Goal: Transaction & Acquisition: Book appointment/travel/reservation

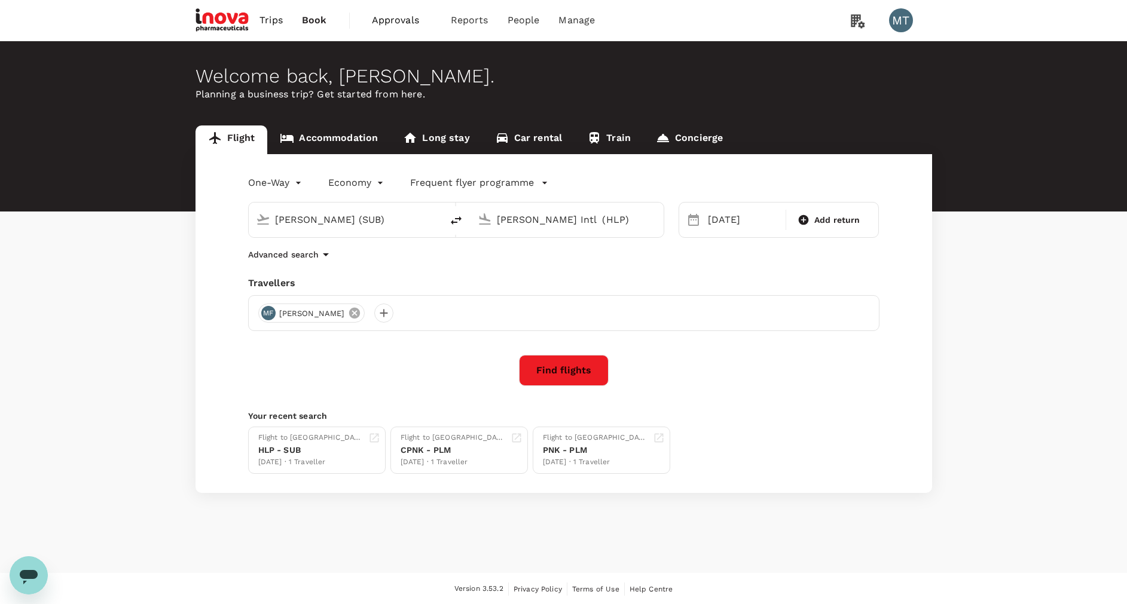
click at [349, 315] on icon at bounding box center [354, 313] width 11 height 11
click at [265, 317] on div at bounding box center [267, 313] width 19 height 19
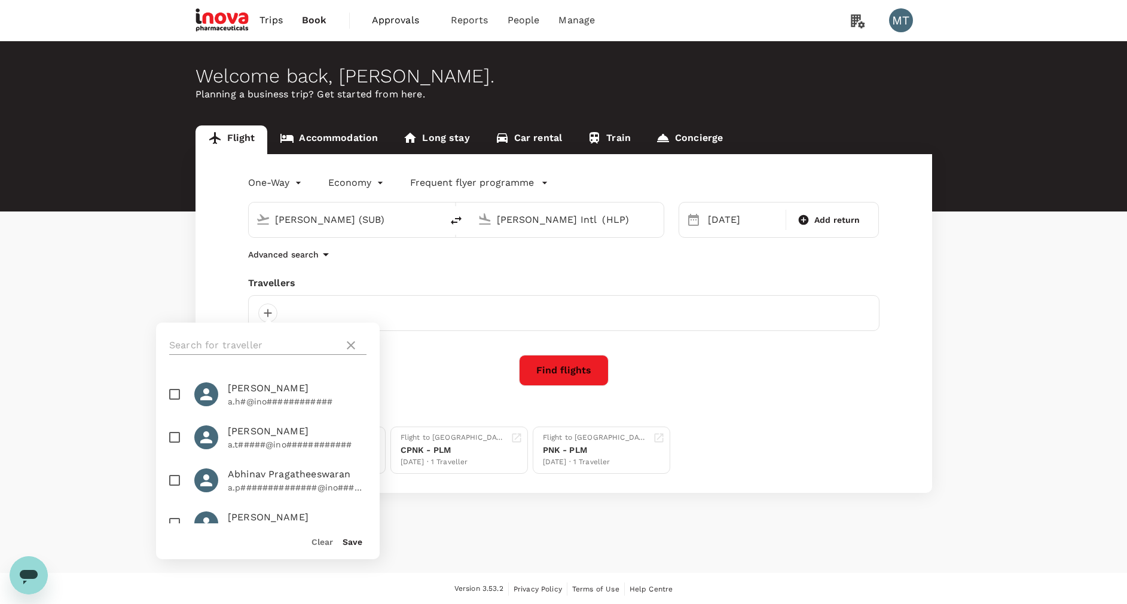
click at [264, 344] on input "text" at bounding box center [254, 345] width 170 height 19
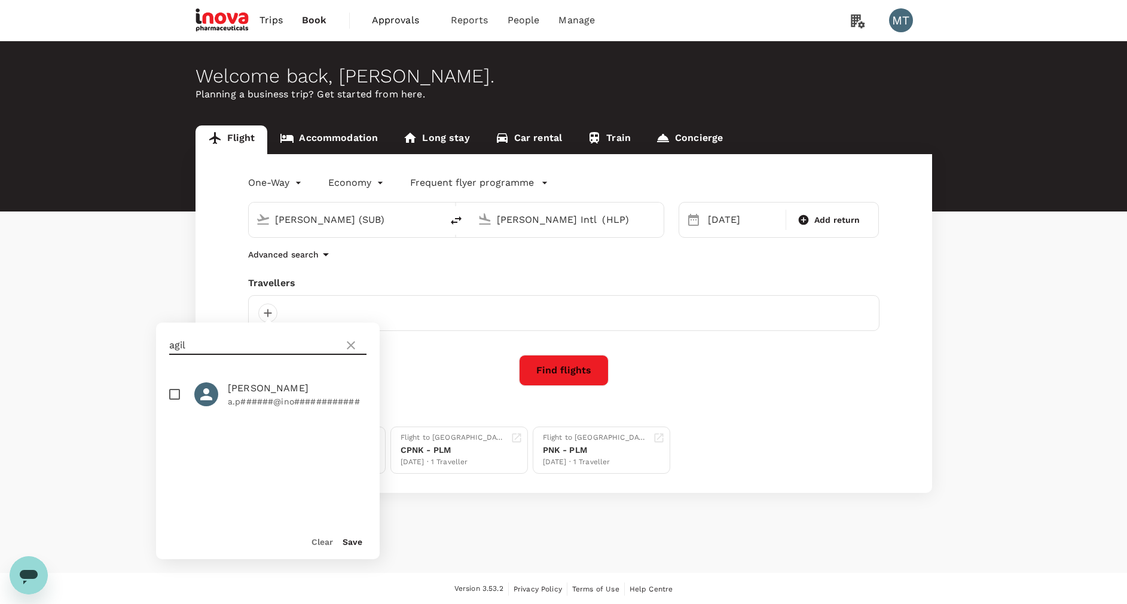
type input "agil"
click at [269, 396] on p "a.p######@ino############" at bounding box center [297, 402] width 139 height 12
checkbox input "true"
click at [355, 545] on button "Save" at bounding box center [353, 542] width 20 height 10
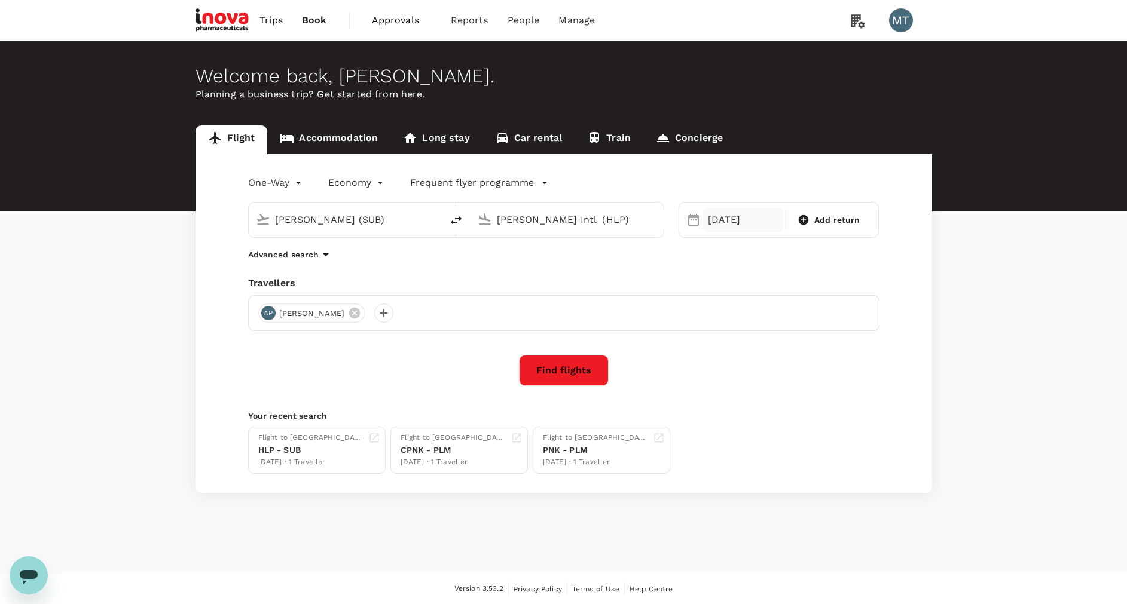
click at [703, 222] on div "16 Oct" at bounding box center [743, 220] width 80 height 24
click at [820, 349] on div "17" at bounding box center [816, 346] width 23 height 23
click at [395, 221] on input "Juanda Intl (SUB)" at bounding box center [346, 219] width 142 height 19
click at [381, 270] on p "Soekarno-Hatta Intl" at bounding box center [363, 267] width 210 height 12
type input "Soekarno-Hatta Intl (CGK)"
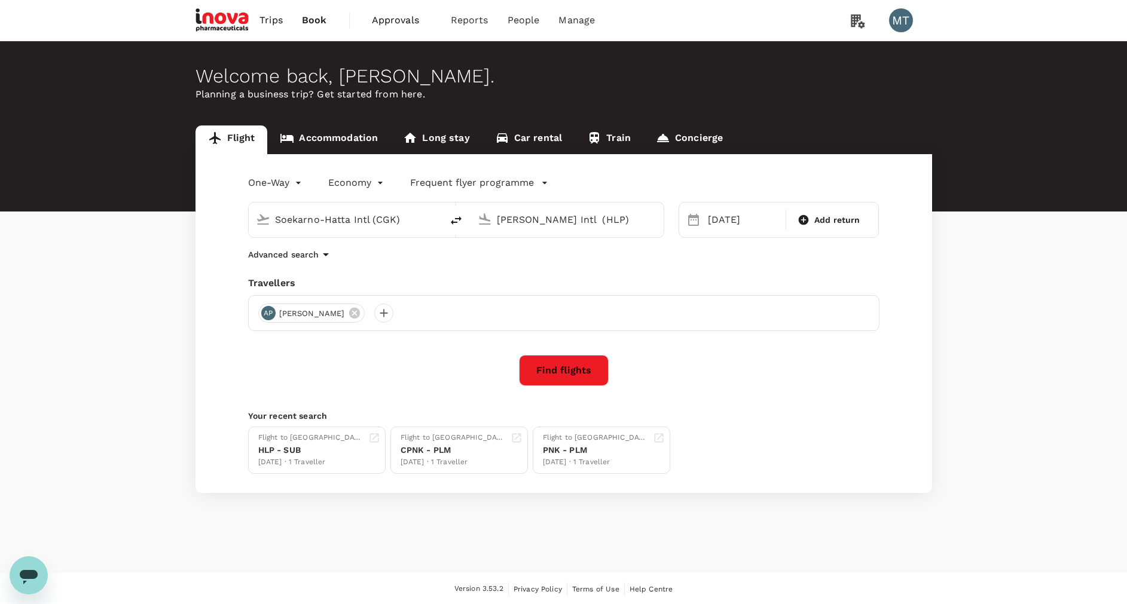
scroll to position [0, 18]
click at [513, 220] on input "Halim Perdanakusuma Intl (HLP)" at bounding box center [568, 219] width 142 height 19
click at [517, 258] on div "Sultan Hasanuddin Intl UPG" at bounding box center [577, 266] width 256 height 19
type input "Sultan Hasanuddin Intl (UPG)"
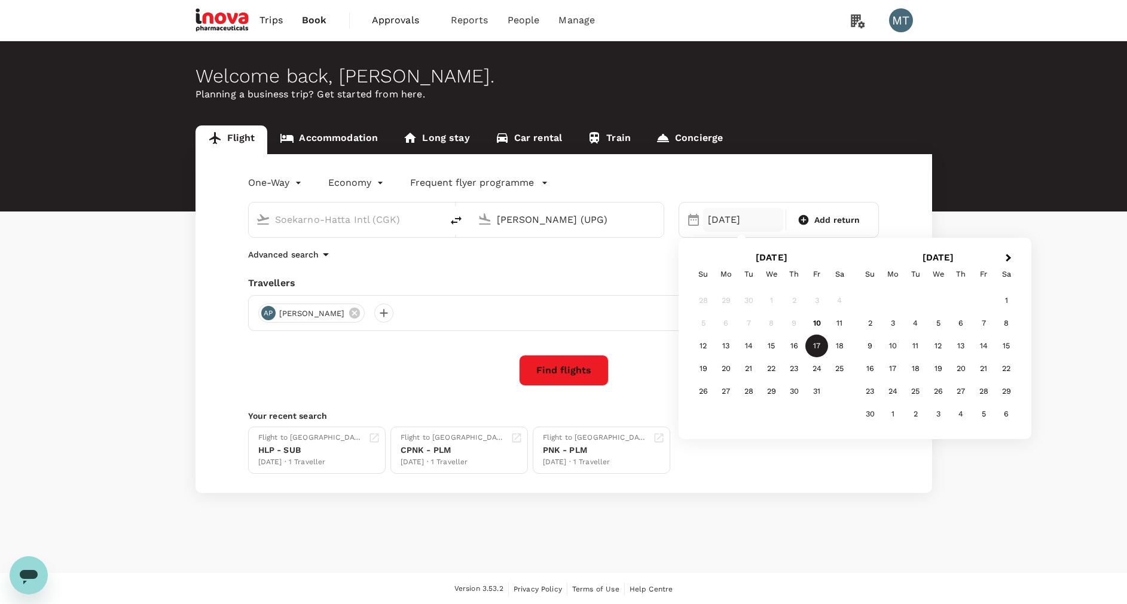
click at [560, 367] on button "Find flights" at bounding box center [564, 370] width 90 height 31
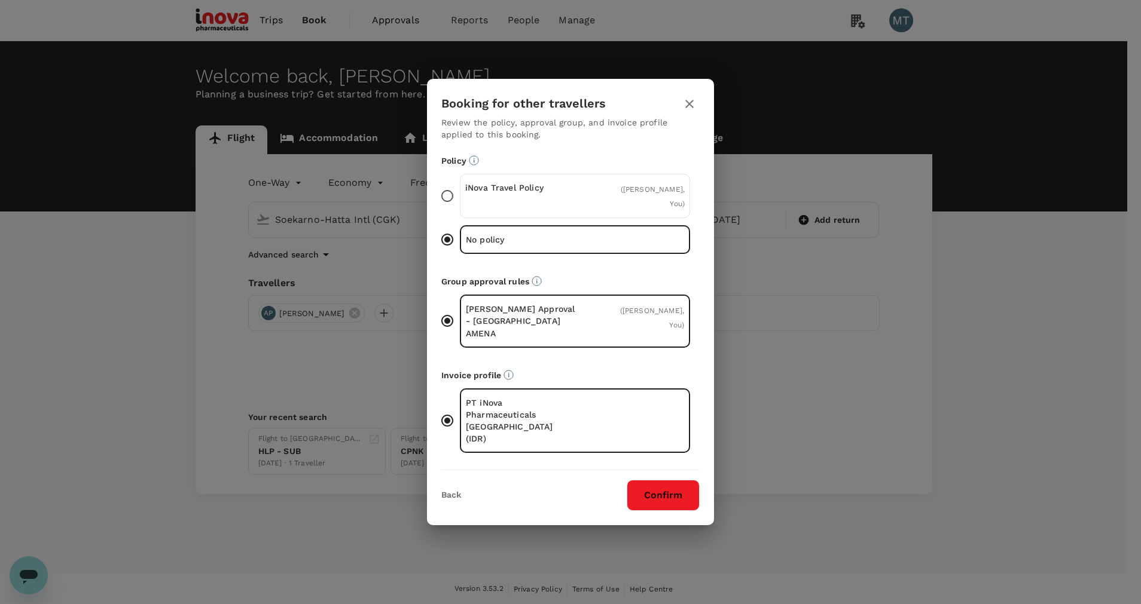
click at [585, 218] on div "iNova Travel Policy ( Agil Pratama, You )" at bounding box center [575, 196] width 230 height 44
click at [460, 209] on input "iNova Travel Policy ( Agil Pratama, You )" at bounding box center [447, 196] width 25 height 25
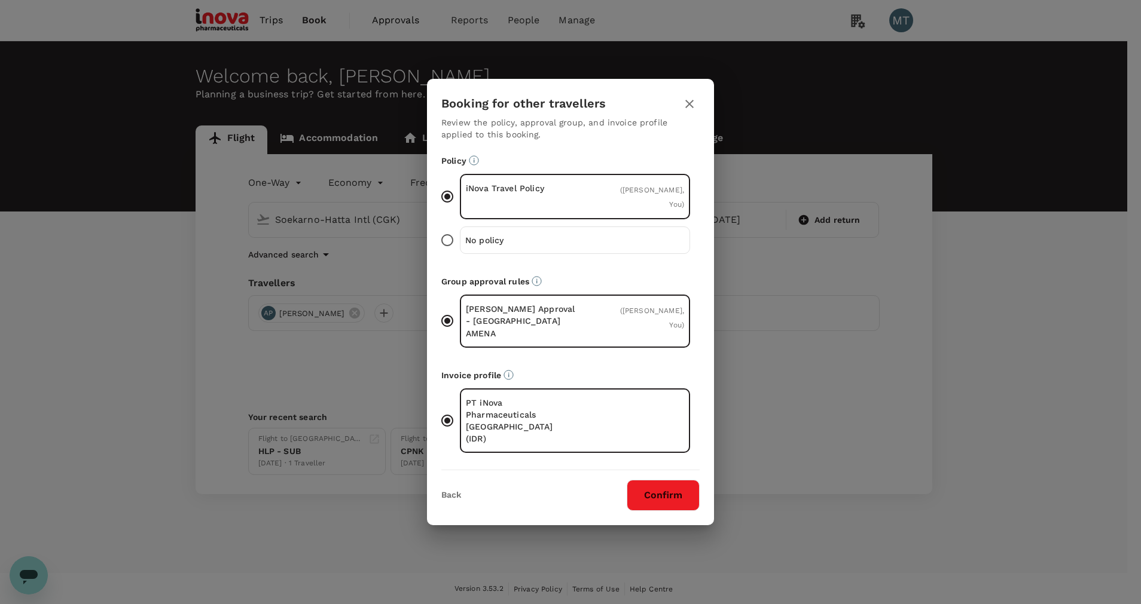
click at [649, 526] on div "Booking for other travellers Review the policy, approval group, and invoice pro…" at bounding box center [570, 302] width 1141 height 604
click at [643, 480] on button "Confirm" at bounding box center [662, 495] width 73 height 31
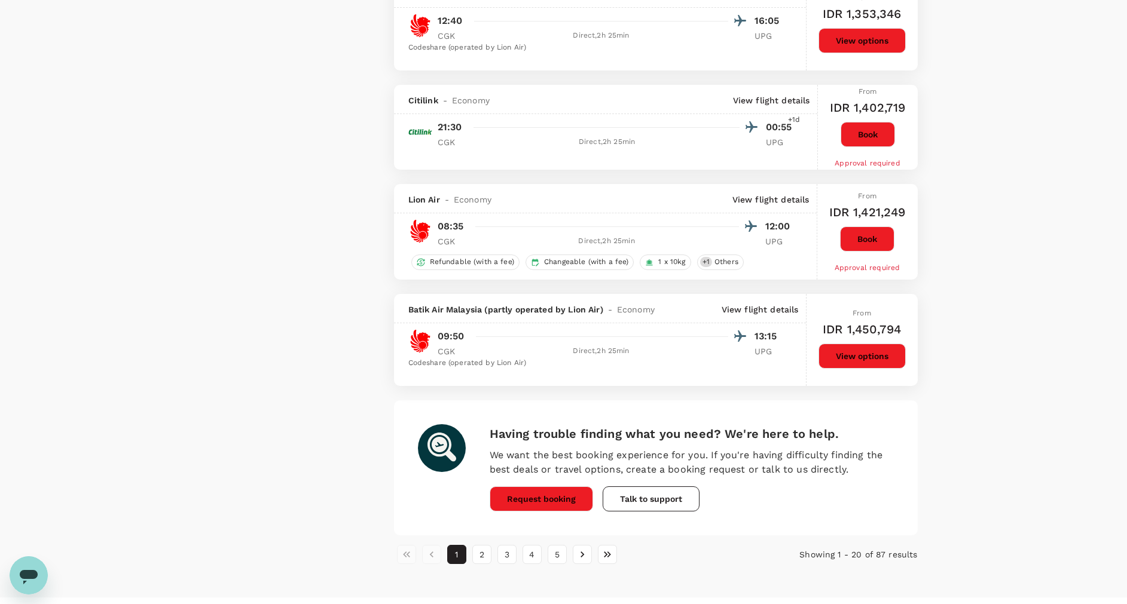
scroll to position [1844, 0]
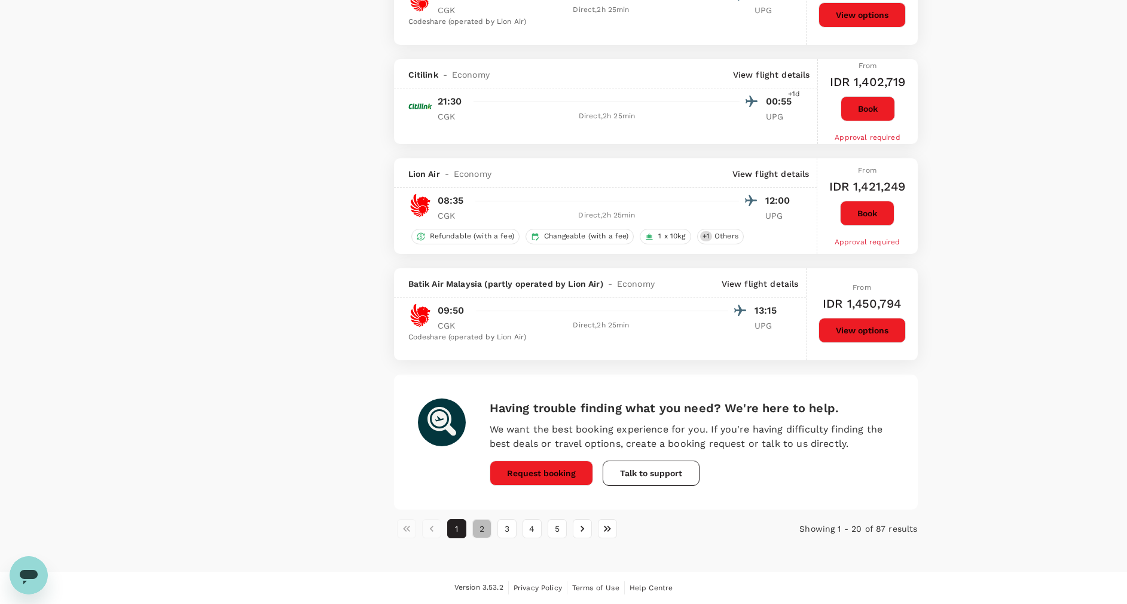
click at [480, 530] on button "2" at bounding box center [481, 528] width 19 height 19
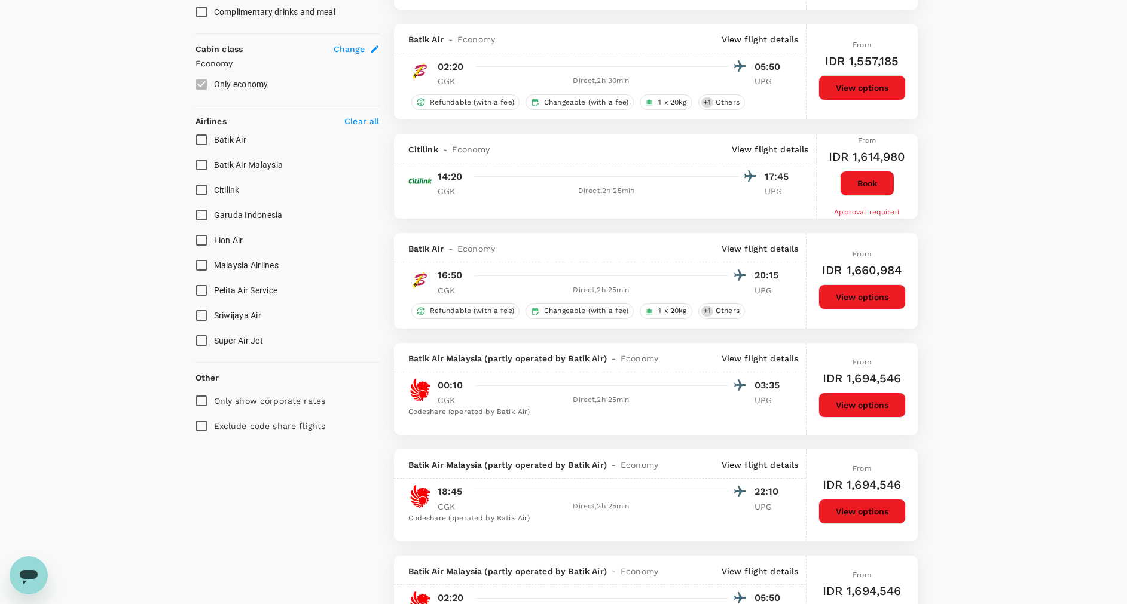
scroll to position [628, 0]
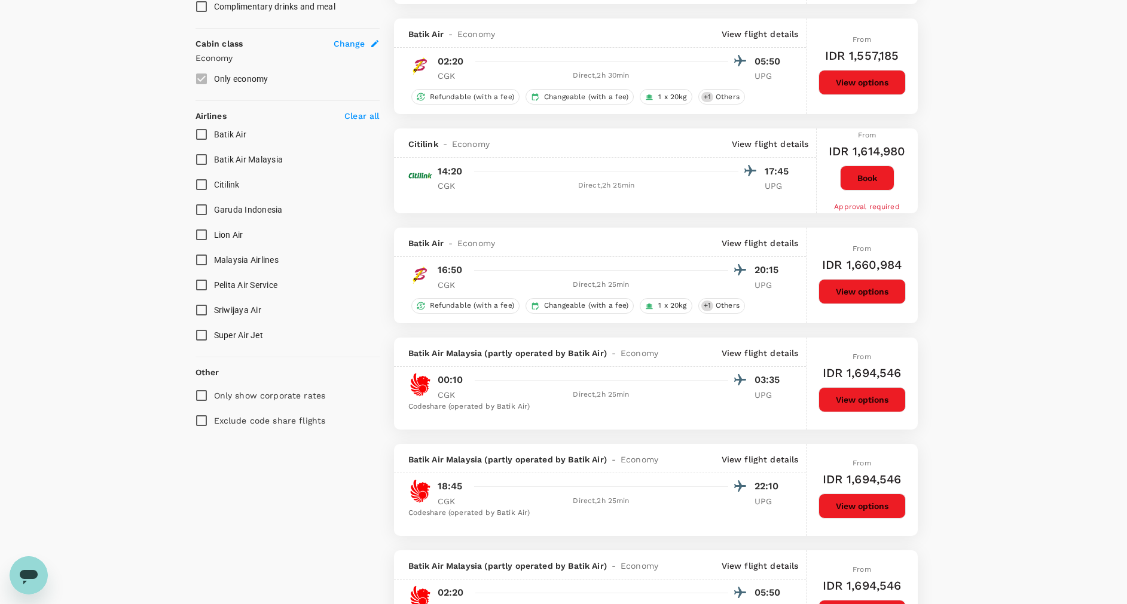
click at [860, 181] on button "Book" at bounding box center [867, 178] width 54 height 25
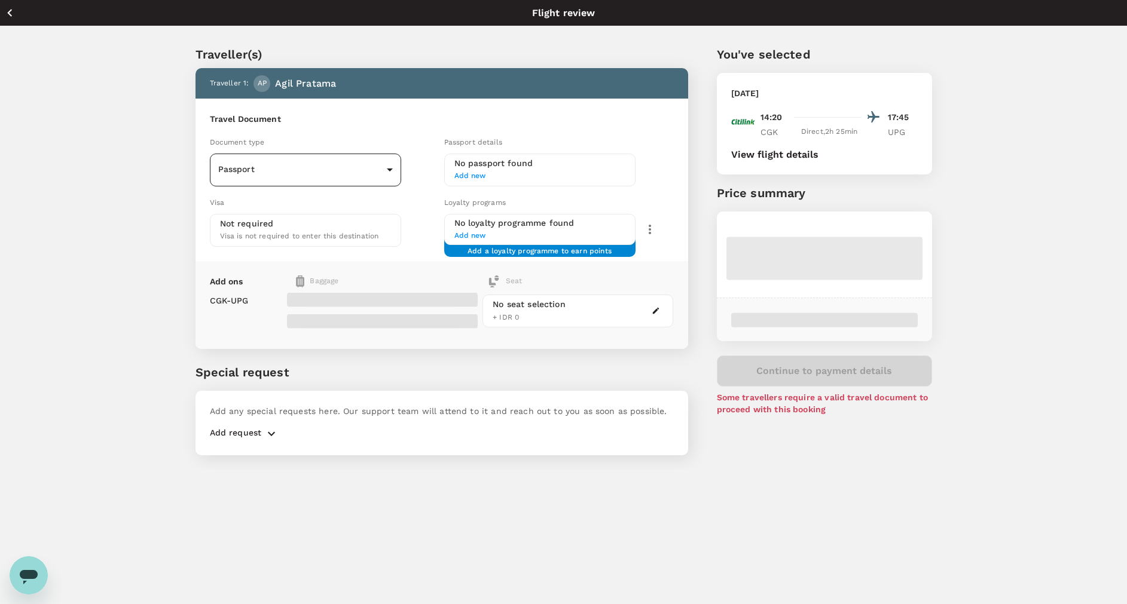
click at [384, 163] on body "Back to flight results Flight review Traveller(s) Traveller 1 : AP Agil Pratama…" at bounding box center [563, 318] width 1127 height 637
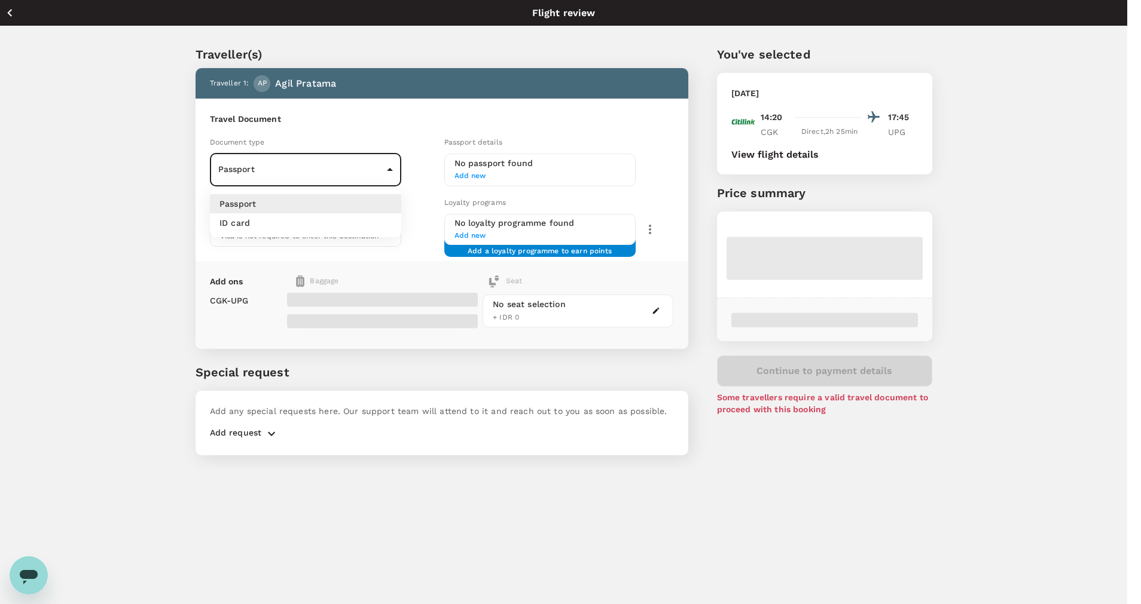
click at [354, 222] on li "ID card" at bounding box center [305, 222] width 191 height 19
type input "Id card"
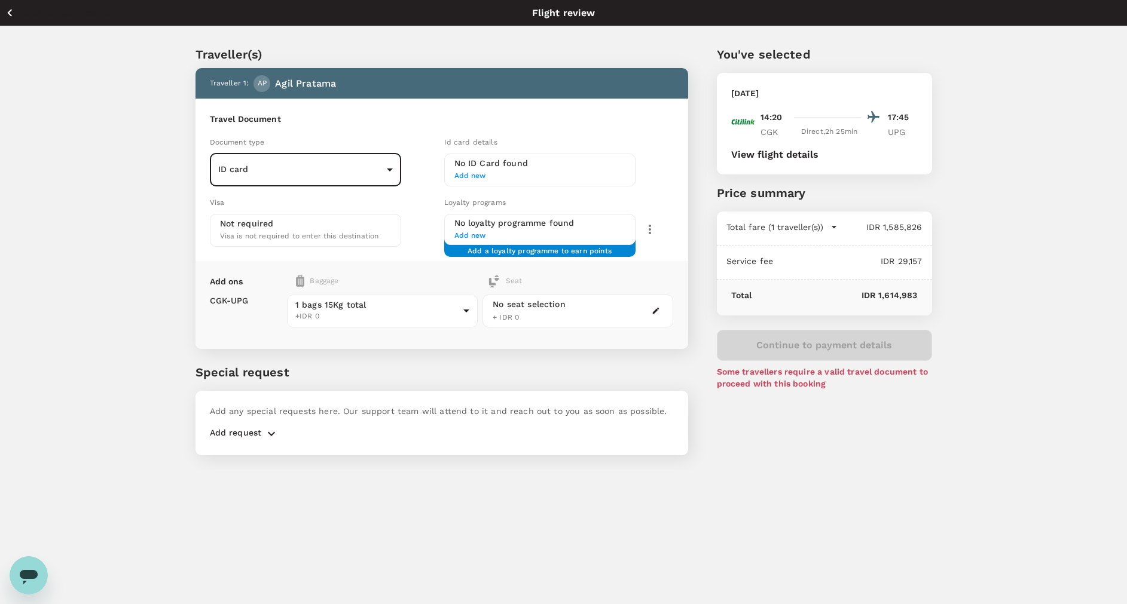
click at [465, 169] on h6 "No ID Card found" at bounding box center [539, 163] width 171 height 13
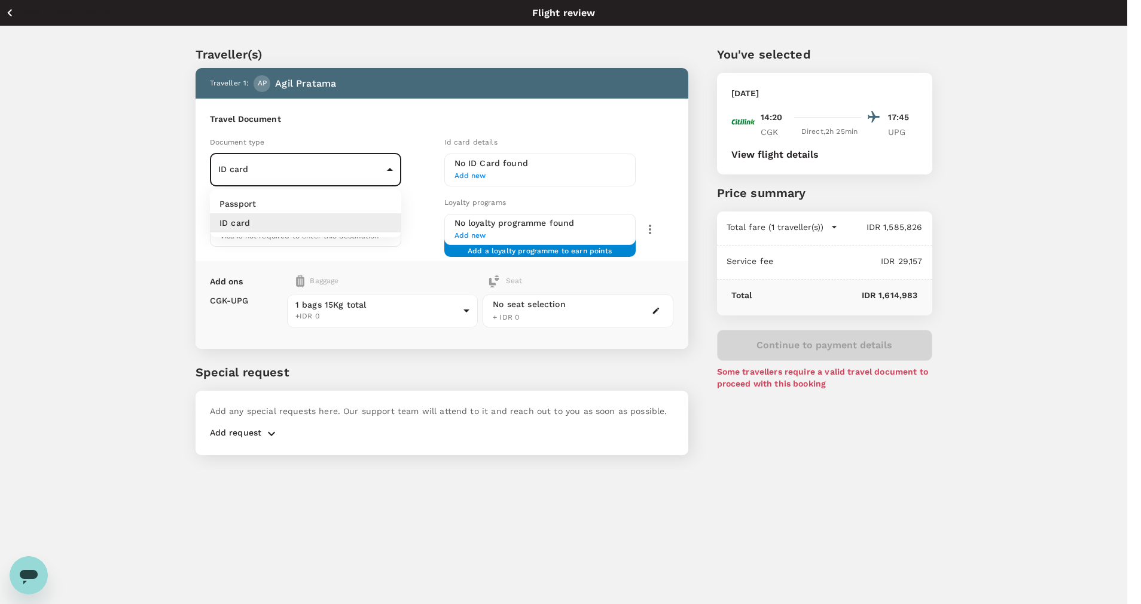
click at [387, 166] on body "Back to flight results Flight review Traveller(s) Traveller 1 : AP Agil Pratama…" at bounding box center [570, 318] width 1141 height 637
click at [362, 218] on li "ID card" at bounding box center [305, 222] width 191 height 19
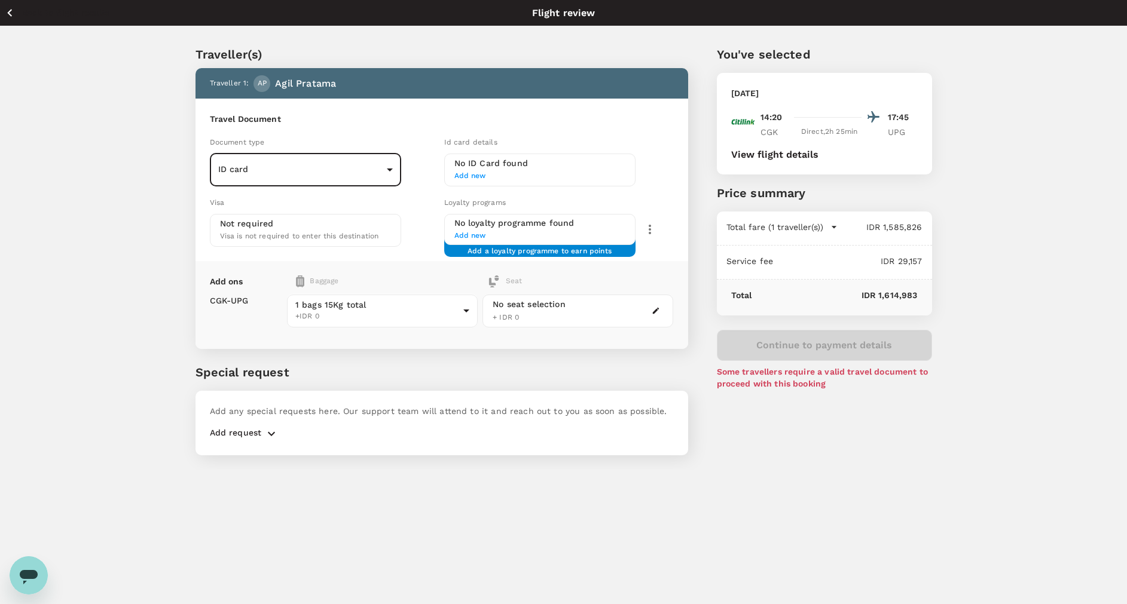
click at [479, 175] on span "Add new" at bounding box center [539, 176] width 171 height 12
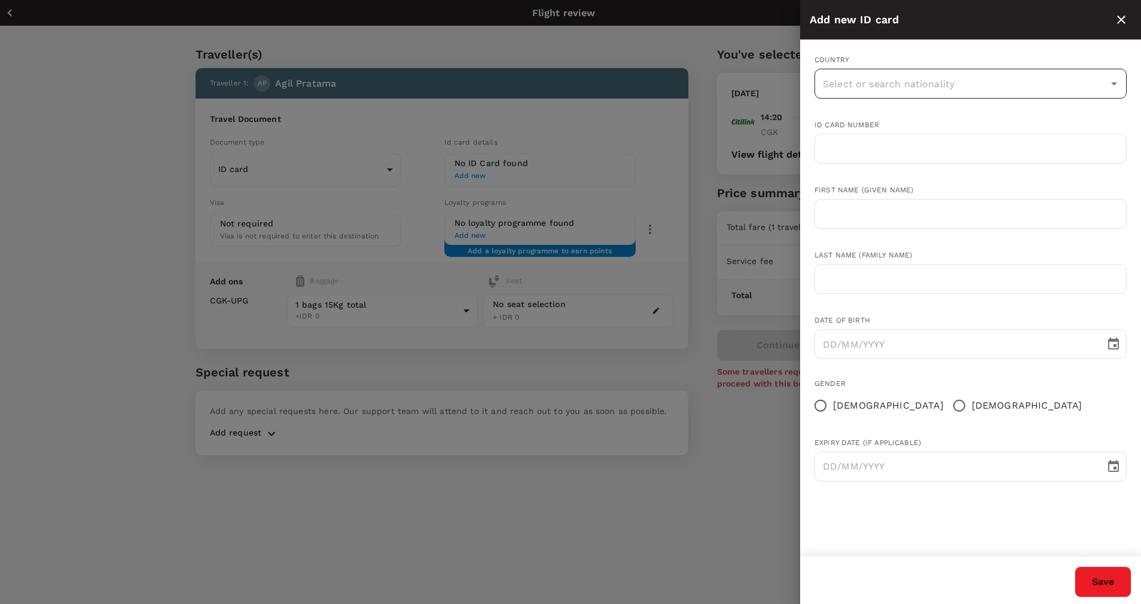
click at [900, 78] on input "text" at bounding box center [961, 83] width 283 height 23
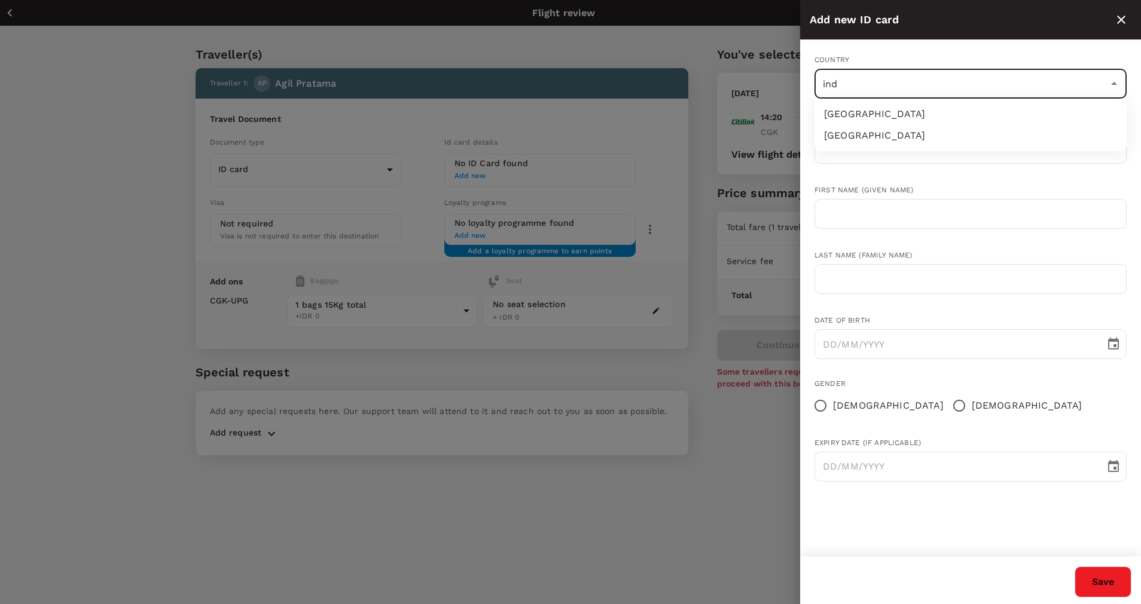
type input "indo"
click at [874, 111] on li "[GEOGRAPHIC_DATA]" at bounding box center [970, 114] width 312 height 22
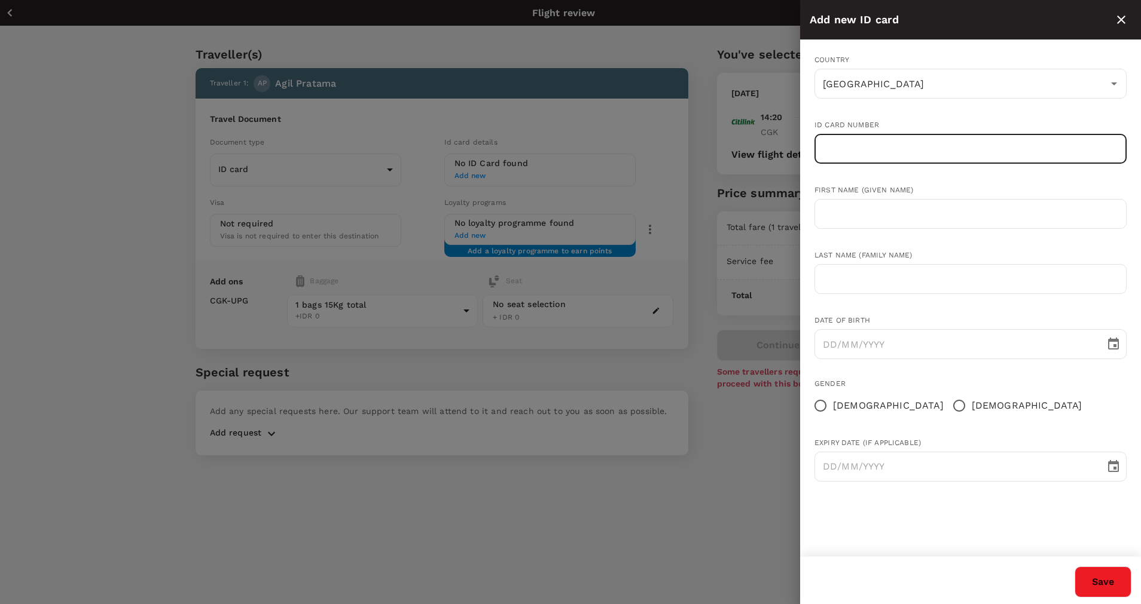
click at [860, 144] on input "text" at bounding box center [970, 149] width 312 height 30
type input "3204090206930004"
click at [896, 218] on input "text" at bounding box center [970, 214] width 312 height 30
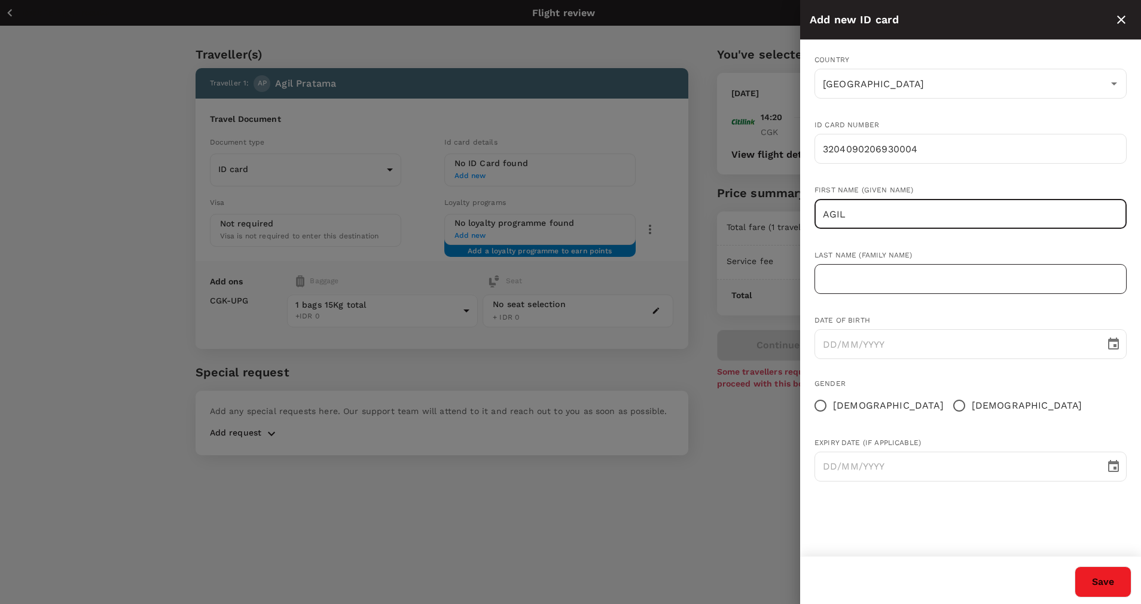
type input "AGIL"
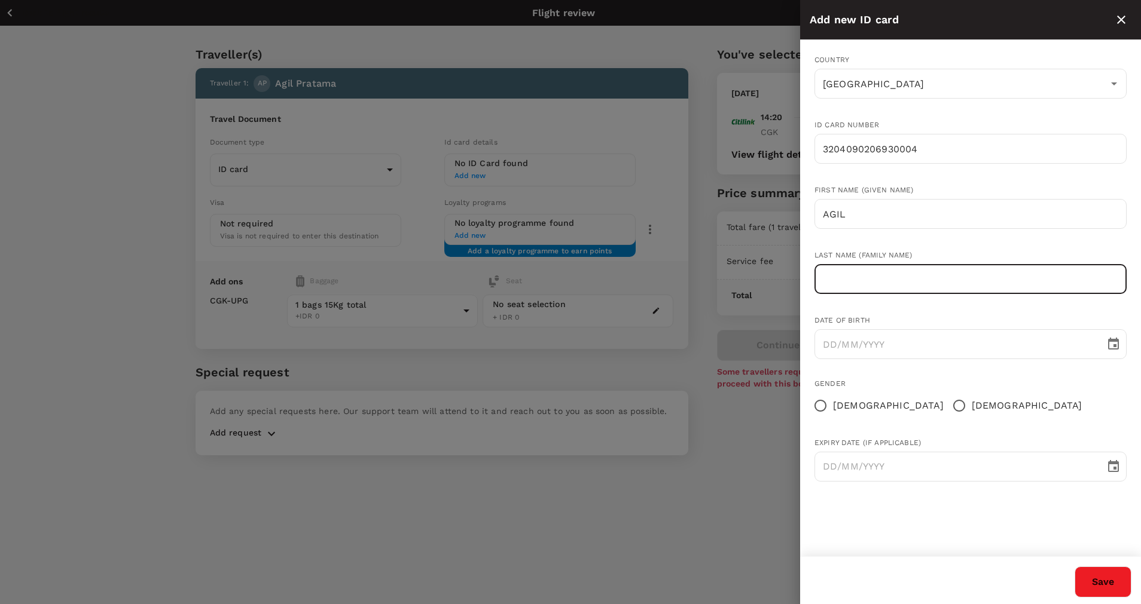
click at [920, 267] on input "text" at bounding box center [970, 279] width 312 height 30
type input "PRATAMA"
click at [1112, 354] on button "Choose date" at bounding box center [1113, 344] width 24 height 24
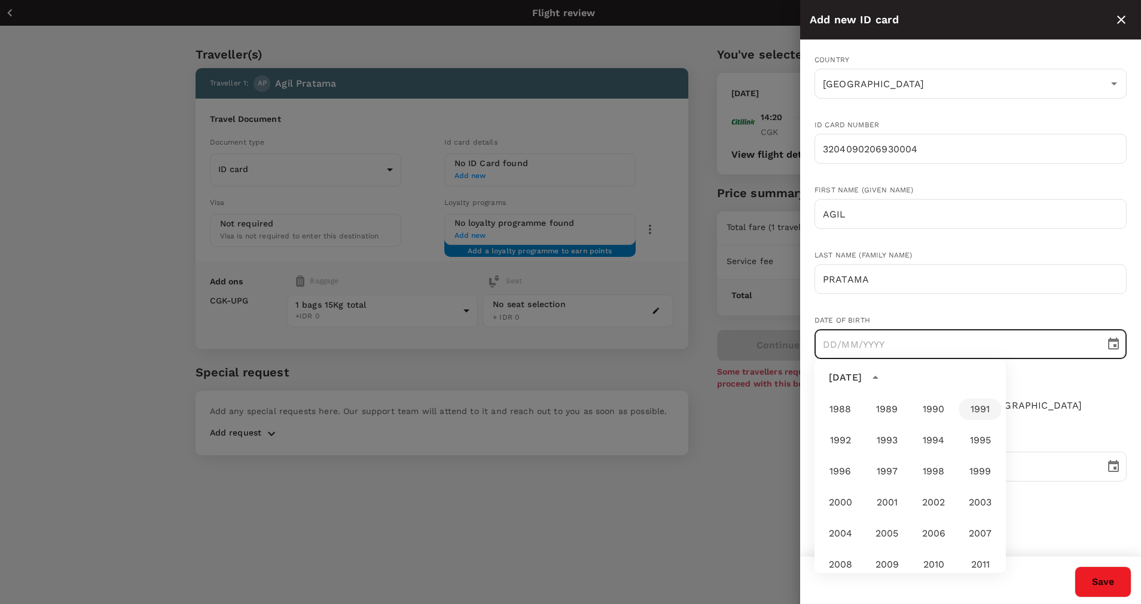
scroll to position [709, 0]
click at [881, 406] on button "1993" at bounding box center [886, 413] width 43 height 22
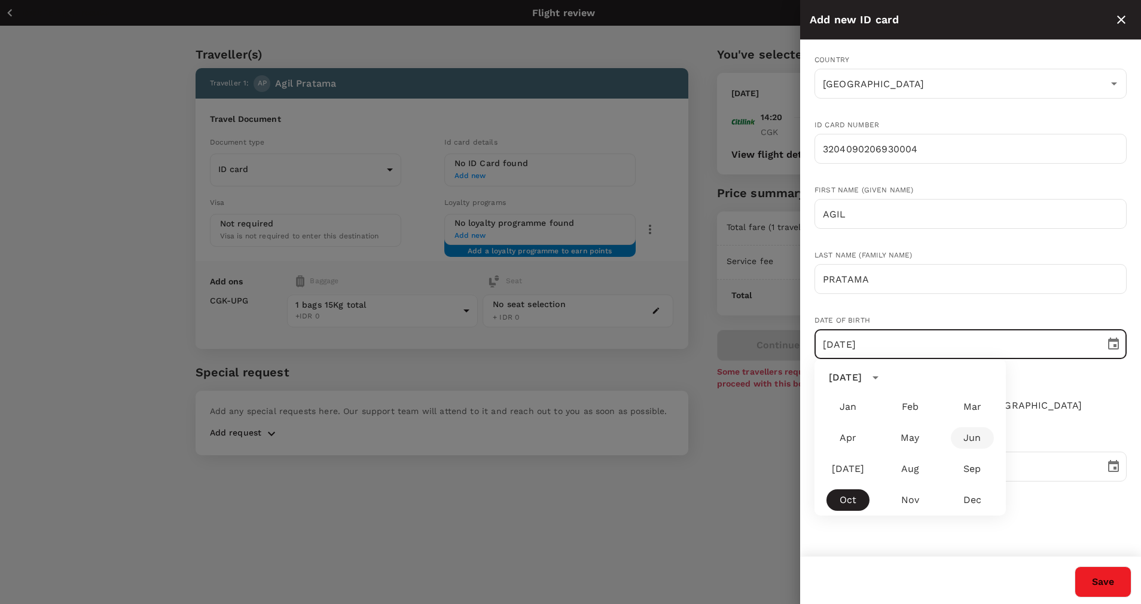
click at [963, 441] on button "Jun" at bounding box center [971, 438] width 43 height 22
click at [909, 424] on button "2" at bounding box center [910, 428] width 22 height 22
type input "02/06/1993"
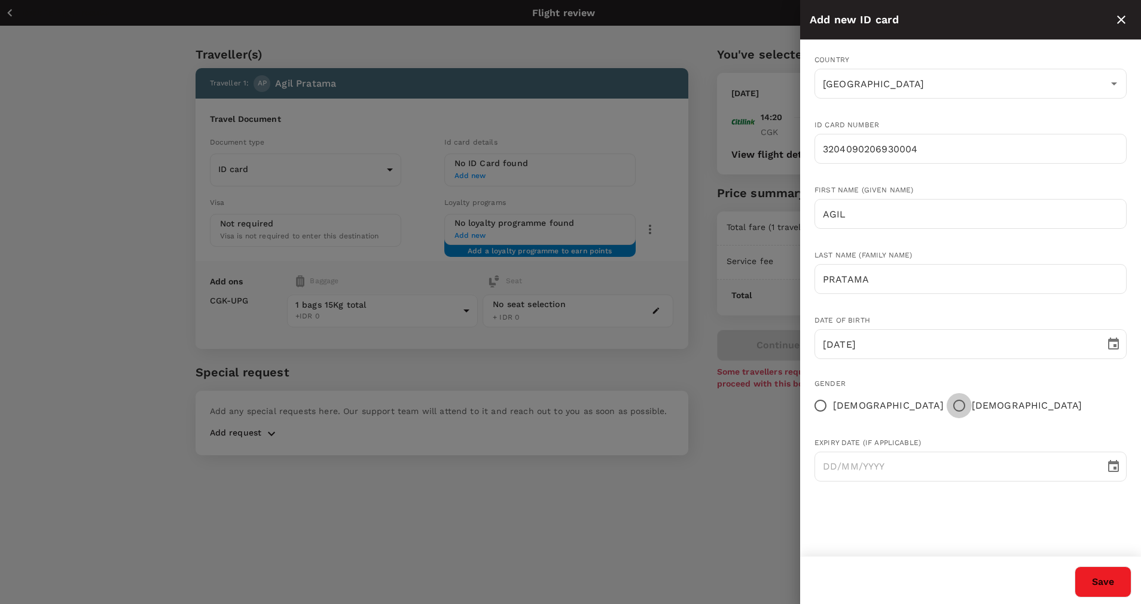
click at [946, 403] on input "Male" at bounding box center [958, 405] width 25 height 25
radio input "true"
type input "DD/MM/YYYY"
click at [905, 460] on input "DD/MM/YYYY" at bounding box center [955, 467] width 282 height 30
click at [1109, 471] on icon "Choose date" at bounding box center [1113, 466] width 11 height 12
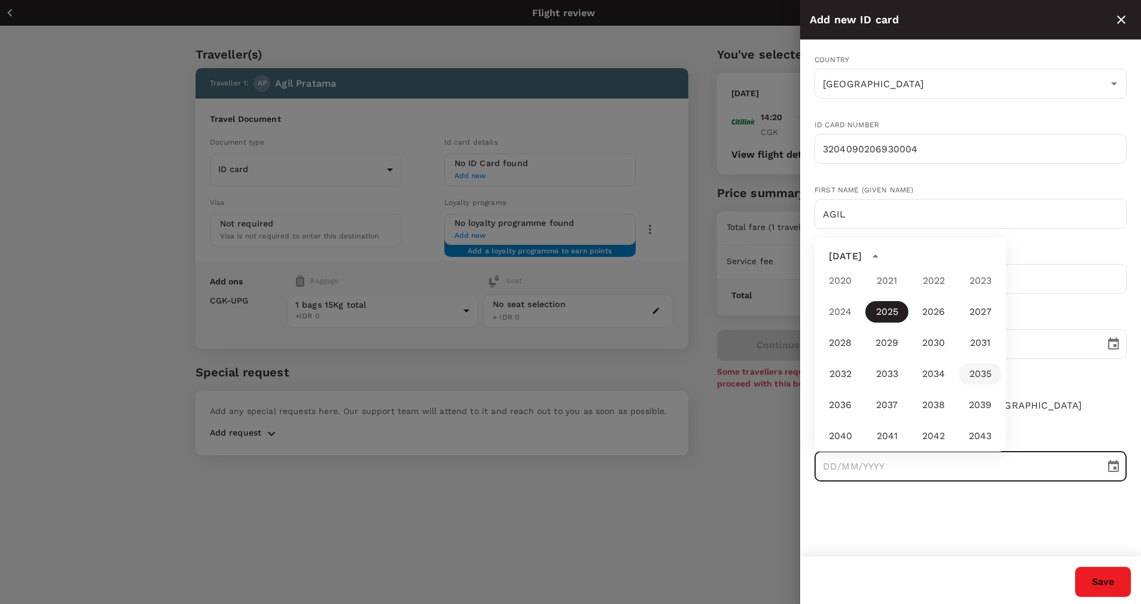
scroll to position [978, 0]
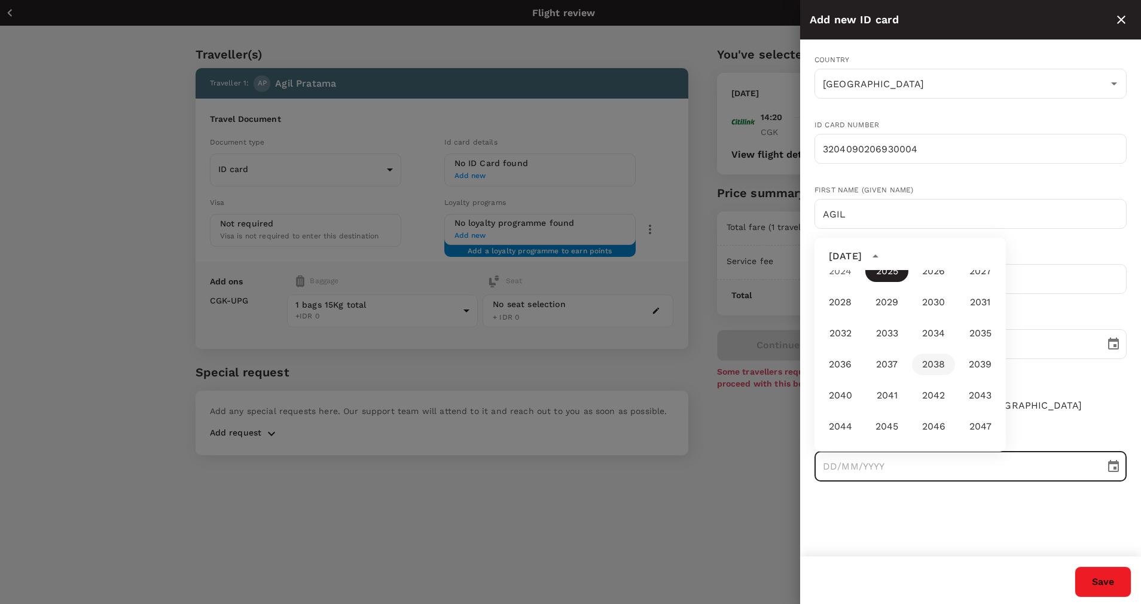
click at [917, 360] on button "2038" at bounding box center [933, 365] width 43 height 22
type input "10/10/2038"
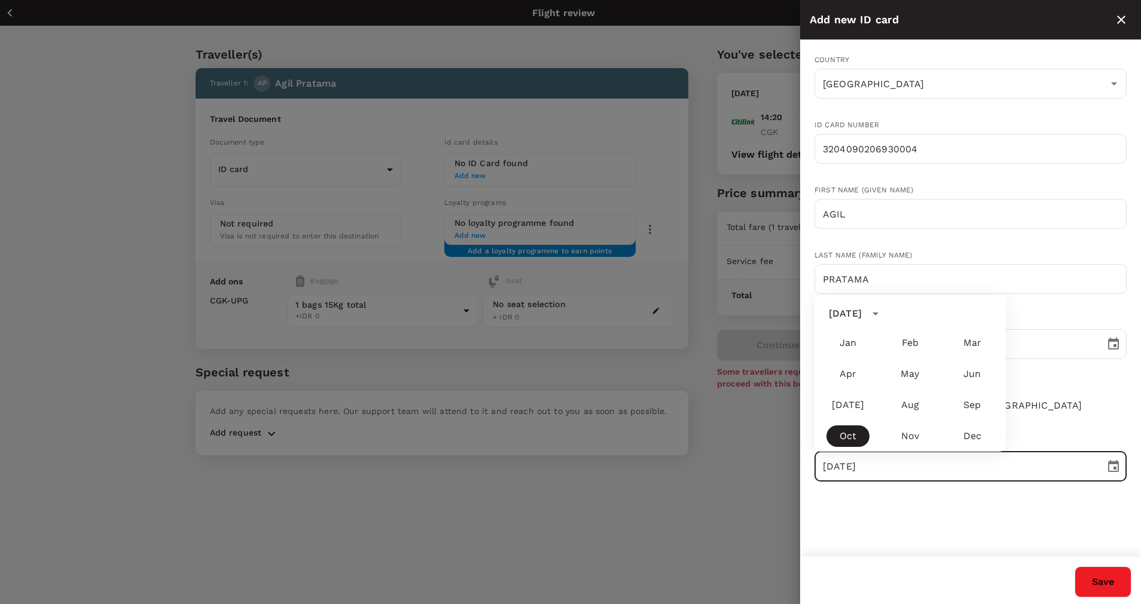
click at [1087, 579] on button "Save" at bounding box center [1102, 582] width 57 height 31
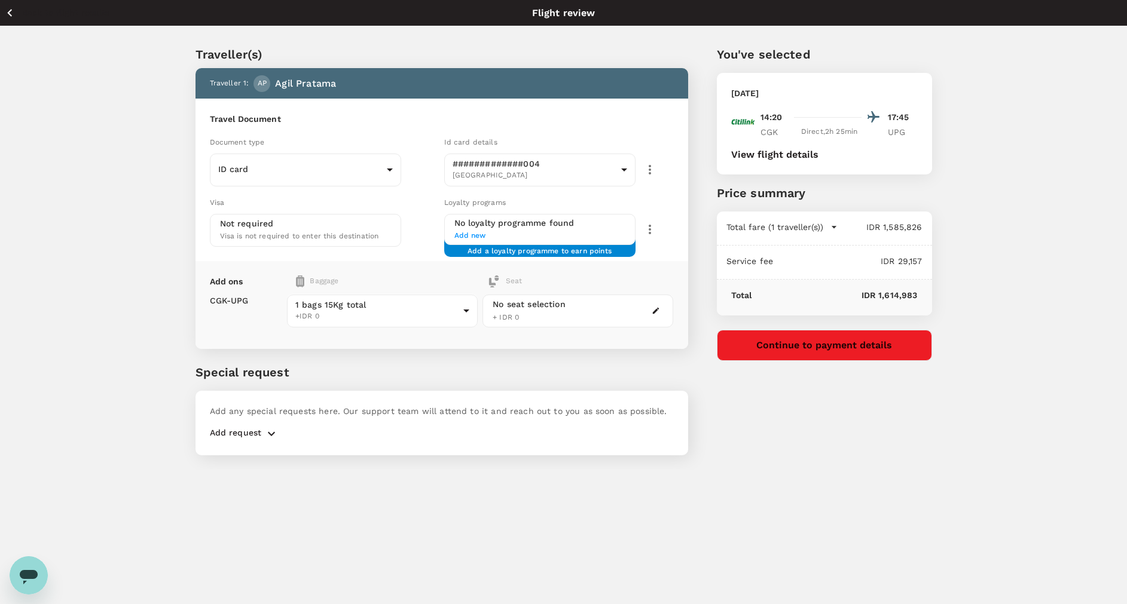
click at [835, 344] on button "Continue to payment details" at bounding box center [824, 345] width 215 height 31
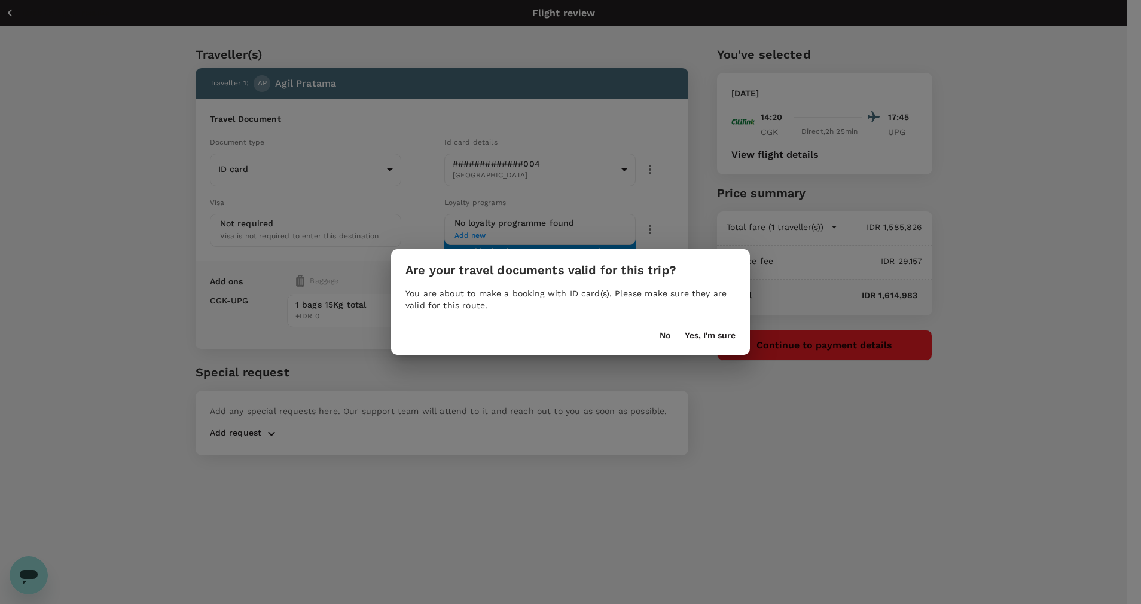
click at [733, 335] on button "Yes, I'm sure" at bounding box center [709, 336] width 51 height 10
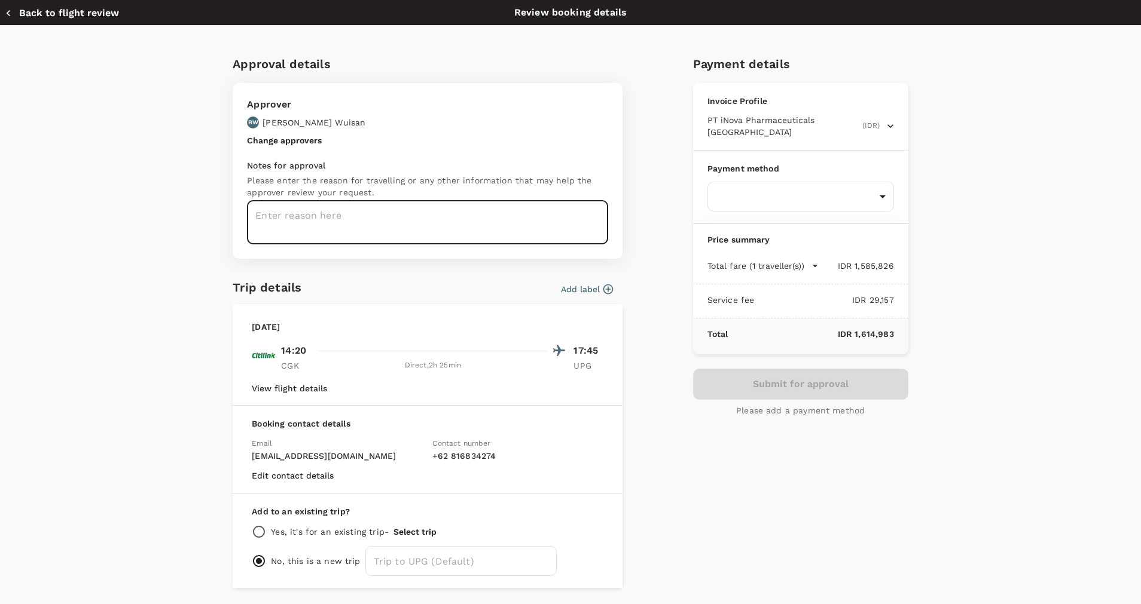
click at [464, 225] on textarea at bounding box center [427, 223] width 361 height 44
type textarea "a"
type textarea "AGIL - FLIGHT TO MAKASSAR 17 OCT 2025"
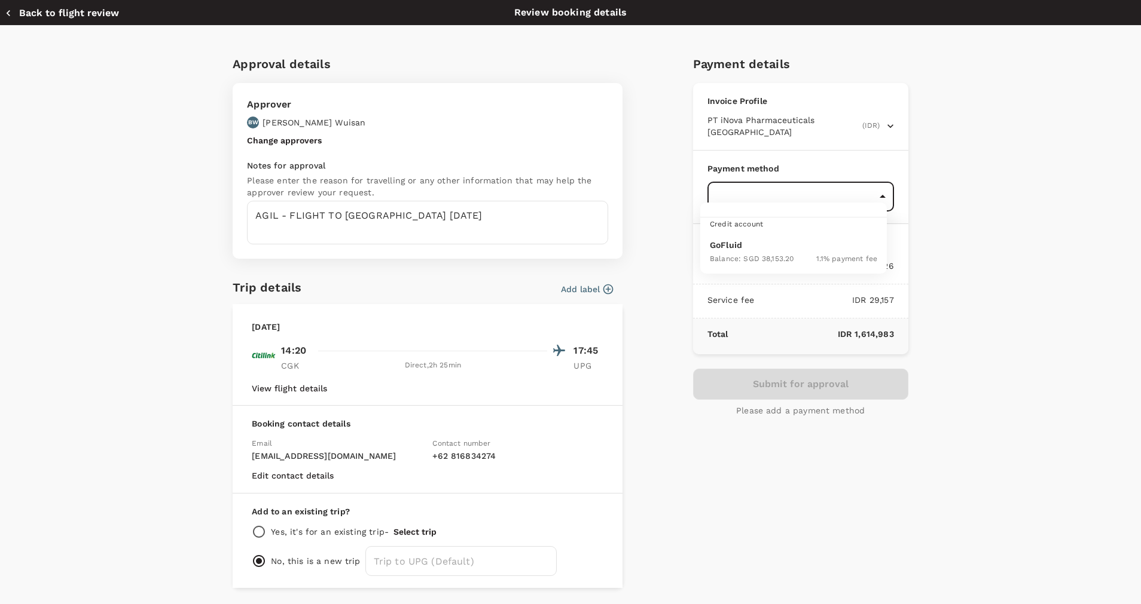
click at [716, 184] on body "Back to flight results Flight review Traveller(s) Traveller 1 : AP Agil Pratama…" at bounding box center [570, 318] width 1141 height 637
click at [730, 253] on div "Balance : SGD 38,153.20" at bounding box center [752, 258] width 84 height 14
type input "9d87fe9b-f599-4813-91a8-6354e0e2f257"
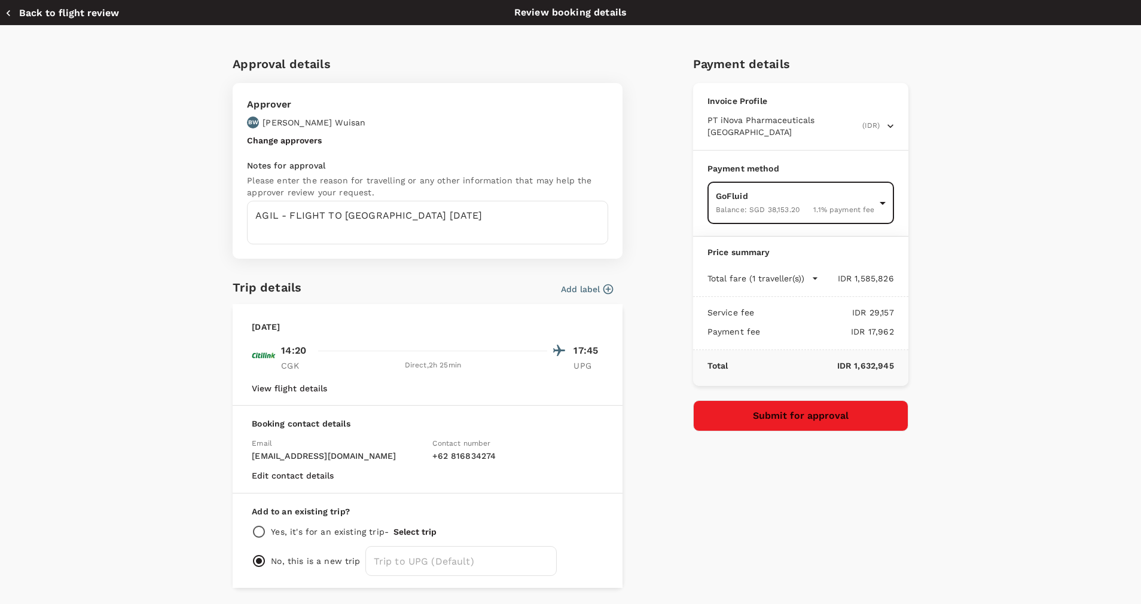
click at [739, 414] on button "Submit for approval" at bounding box center [800, 416] width 215 height 31
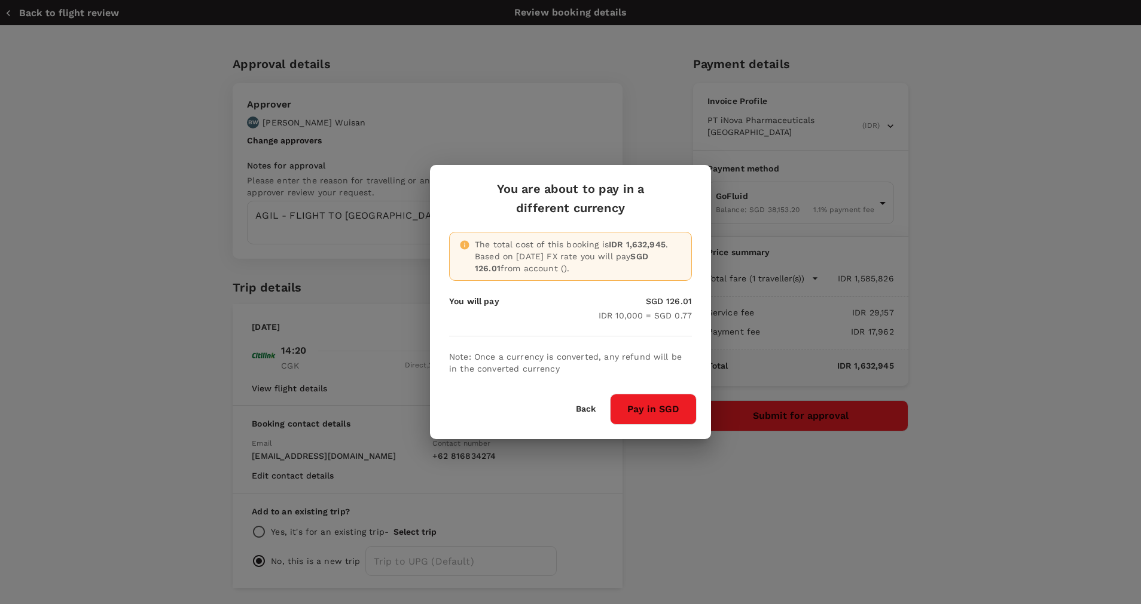
click at [670, 417] on button "Pay in SGD" at bounding box center [653, 409] width 87 height 31
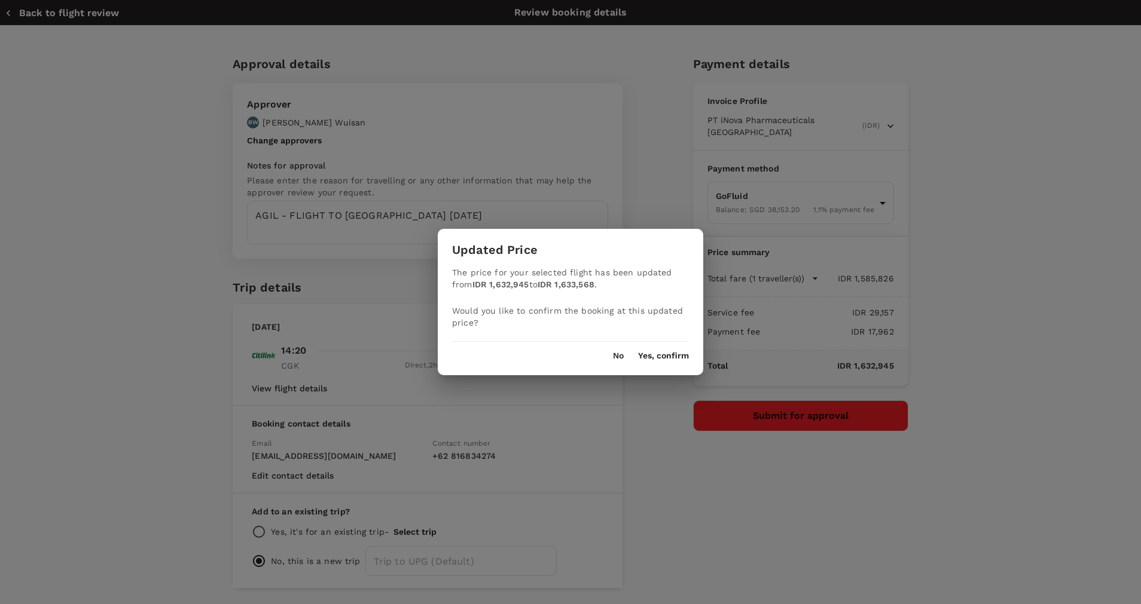
click at [652, 353] on button "Yes, confirm" at bounding box center [663, 356] width 51 height 10
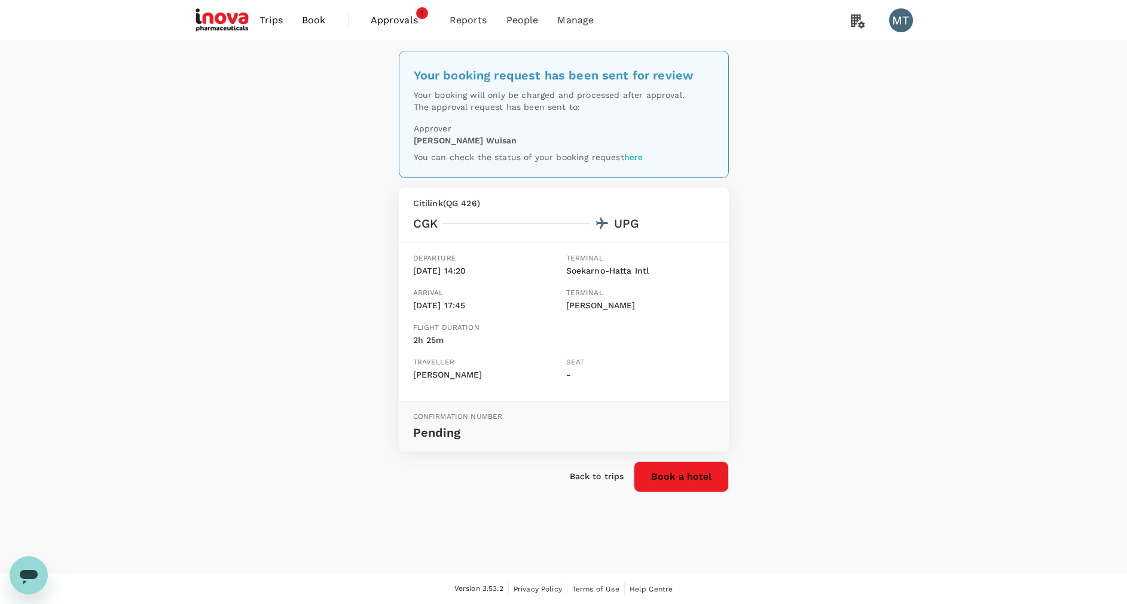
click at [325, 21] on span "Book" at bounding box center [314, 20] width 24 height 14
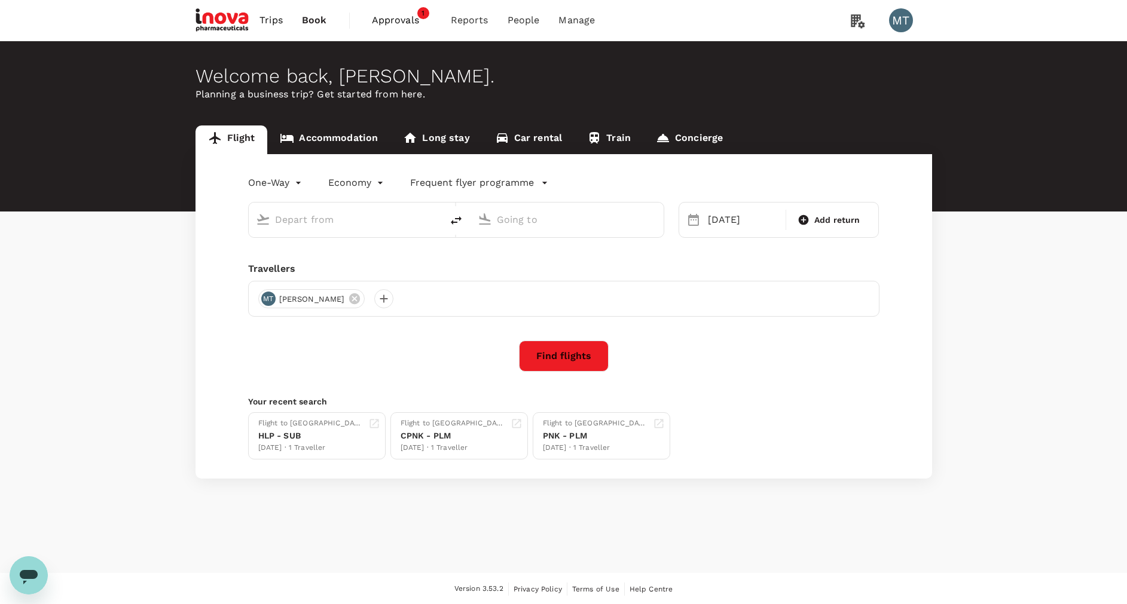
type input "Soekarno-Hatta Intl (CGK)"
type input "Sultan Hasanuddin Intl (UPG)"
type input "Soekarno-Hatta Intl (CGK)"
type input "Sultan Hasanuddin Intl (UPG)"
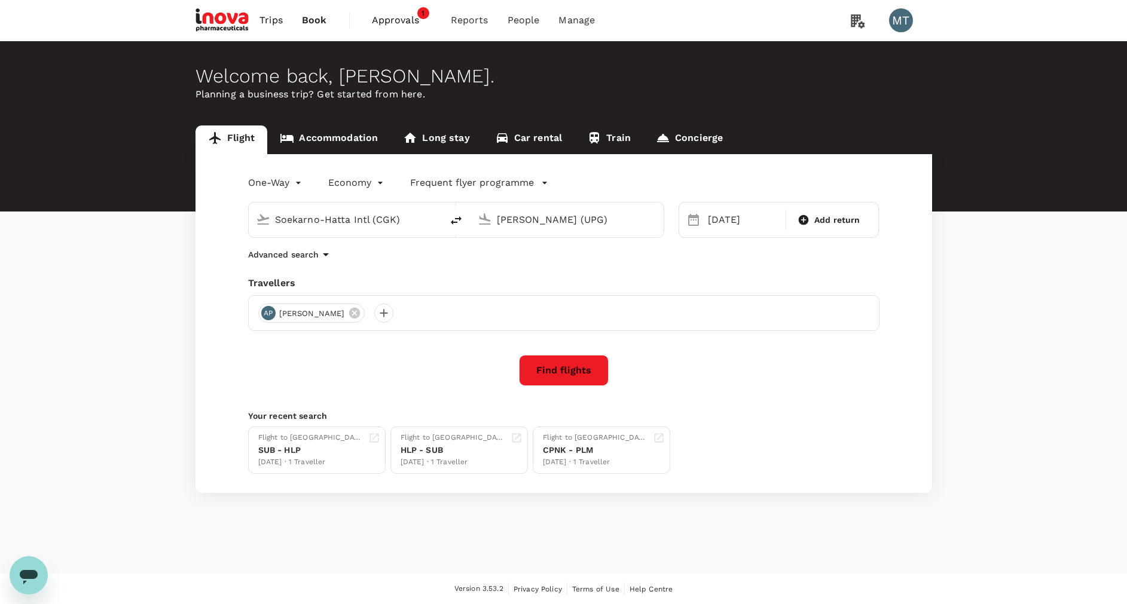
click at [456, 220] on icon "delete" at bounding box center [456, 220] width 14 height 14
type input "Sultan Hasanuddin Intl (UPG)"
click at [512, 228] on input "Soekarno-Hatta Intl (CGK)" at bounding box center [568, 219] width 142 height 19
click at [508, 262] on p "Sam Ratulangi Intl" at bounding box center [584, 267] width 209 height 12
type input "Sam Ratulangi Intl (MDC)"
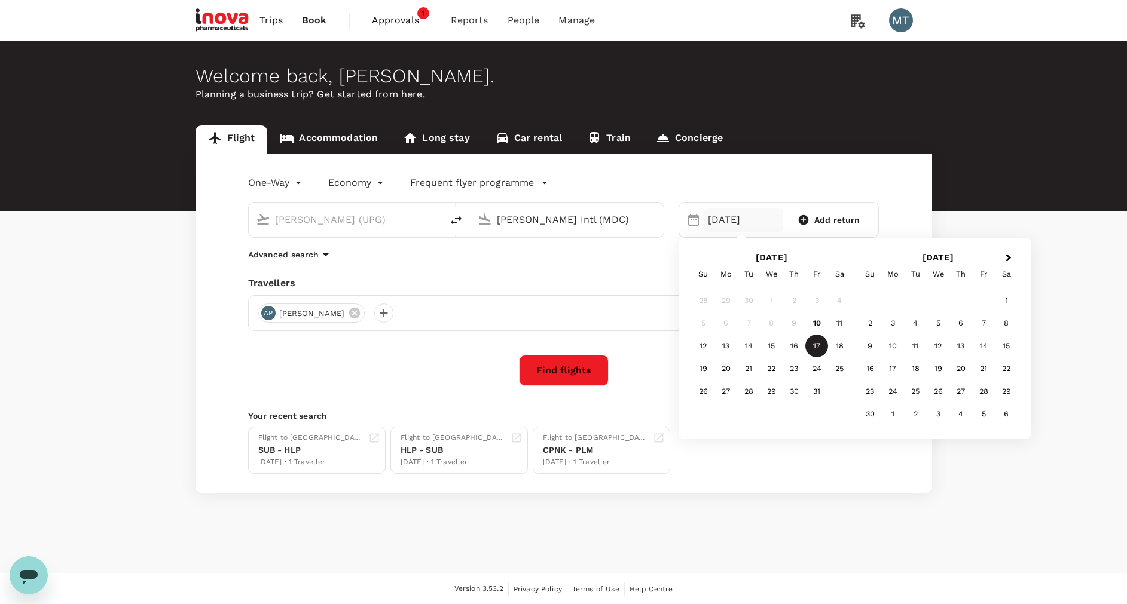
click at [723, 209] on div "17 Oct" at bounding box center [743, 220] width 80 height 24
click at [723, 363] on div "20" at bounding box center [725, 368] width 23 height 23
click at [705, 226] on div "20 Oct" at bounding box center [743, 220] width 80 height 24
click at [745, 368] on div "21" at bounding box center [748, 368] width 23 height 23
click at [574, 375] on button "Find flights" at bounding box center [564, 370] width 90 height 31
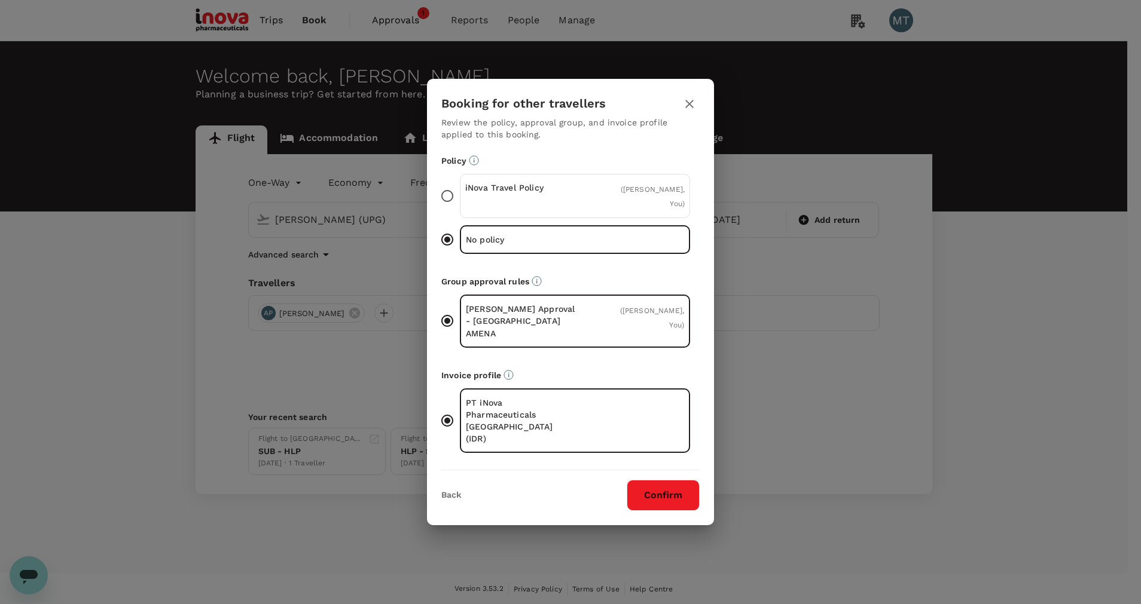
click at [551, 194] on p "iNova Travel Policy" at bounding box center [520, 188] width 110 height 12
click at [460, 207] on input "iNova Travel Policy ( Agil Pratama, You )" at bounding box center [447, 196] width 25 height 25
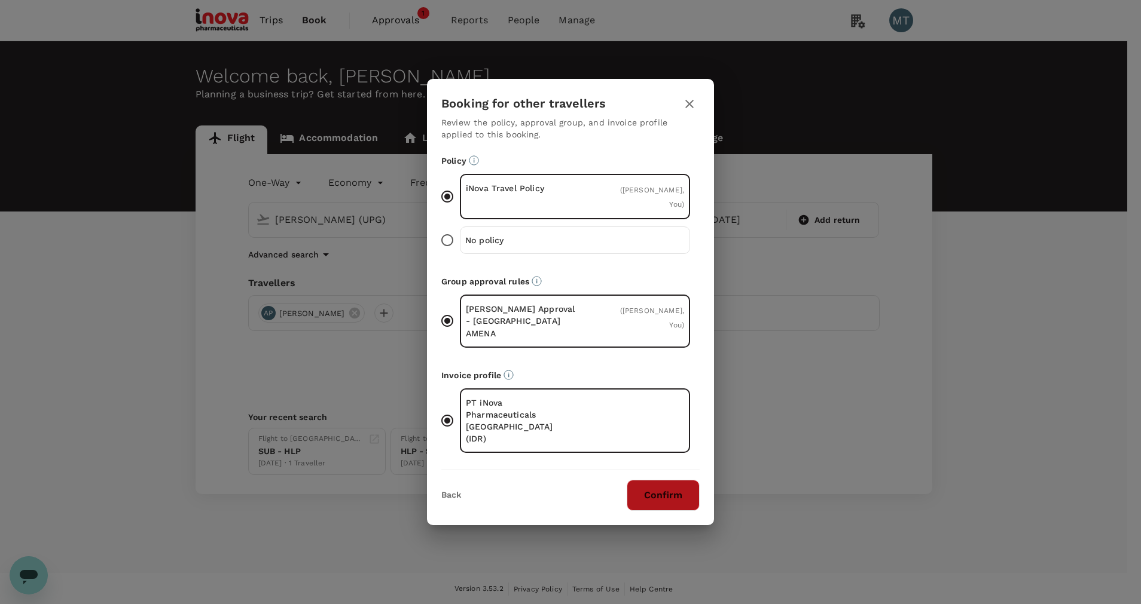
click at [671, 480] on button "Confirm" at bounding box center [662, 495] width 73 height 31
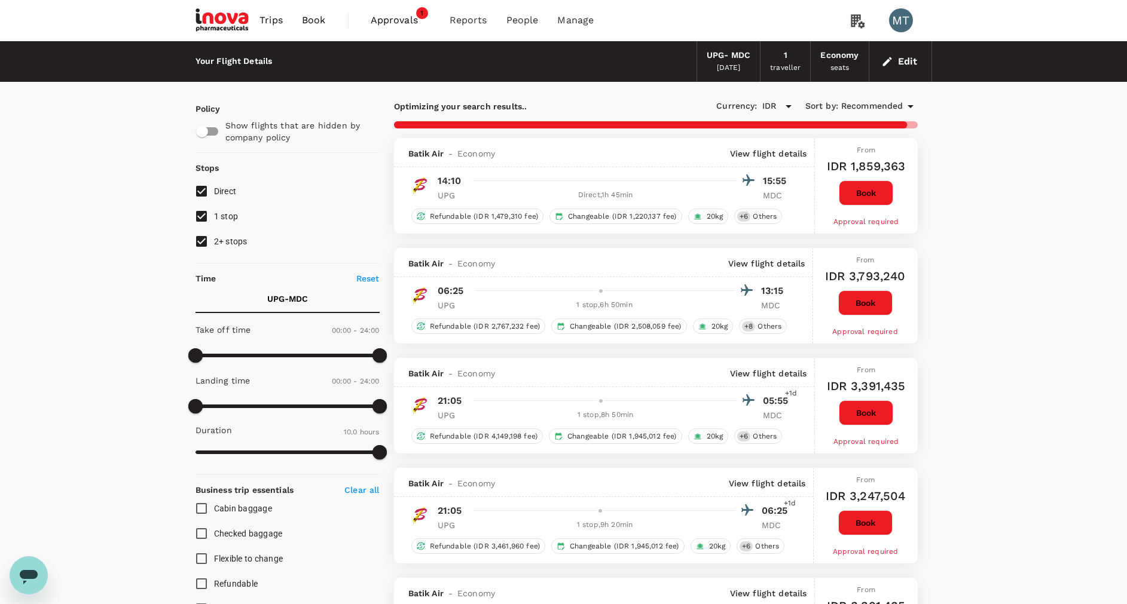
type input "865"
checkbox input "false"
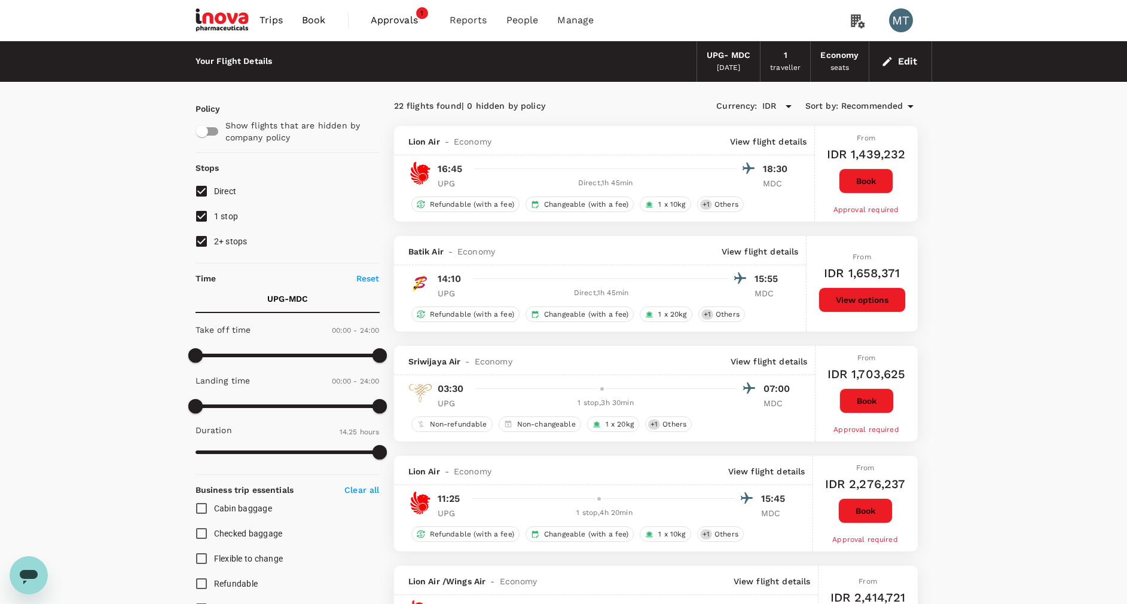
click at [855, 184] on button "Book" at bounding box center [866, 181] width 54 height 25
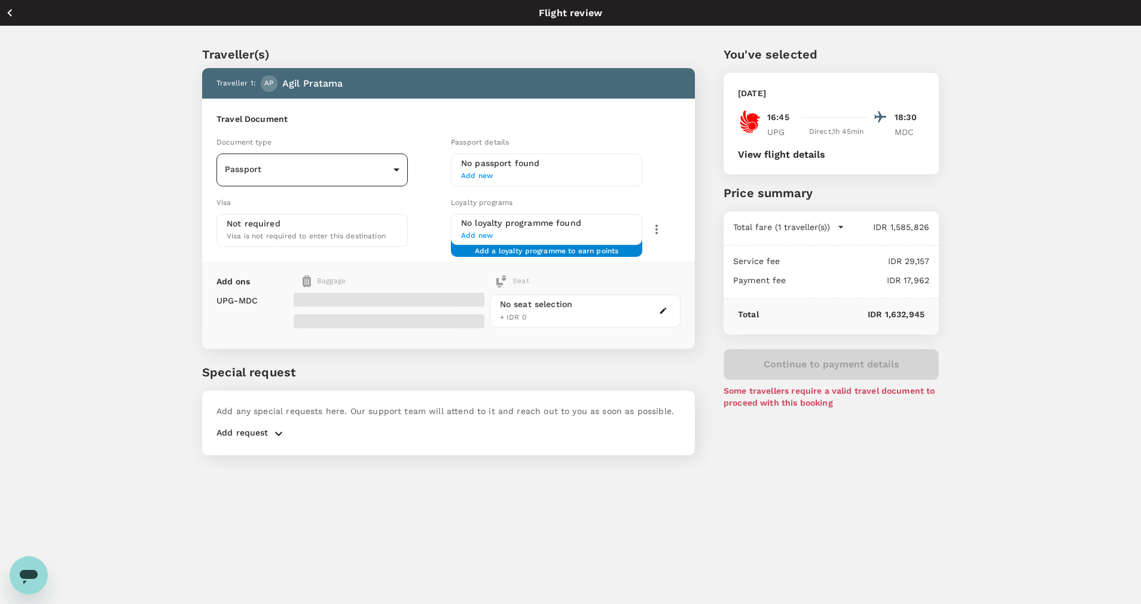
click at [385, 166] on body "Back to flight results Flight review Traveller(s) Traveller 1 : AP Agil Pratama…" at bounding box center [570, 318] width 1141 height 637
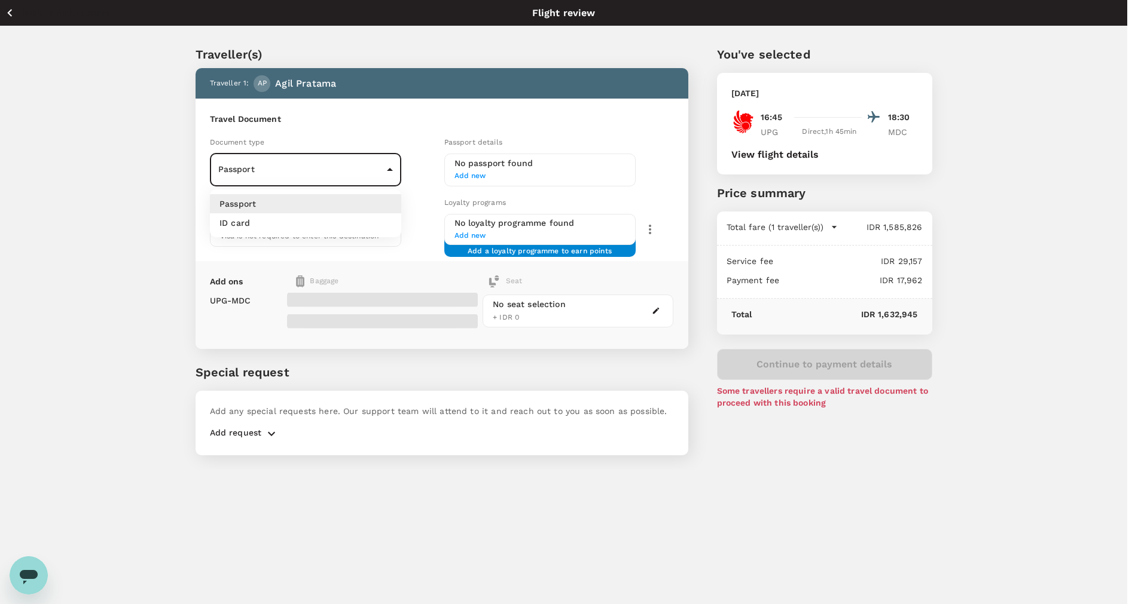
click at [363, 219] on li "ID card" at bounding box center [305, 222] width 191 height 19
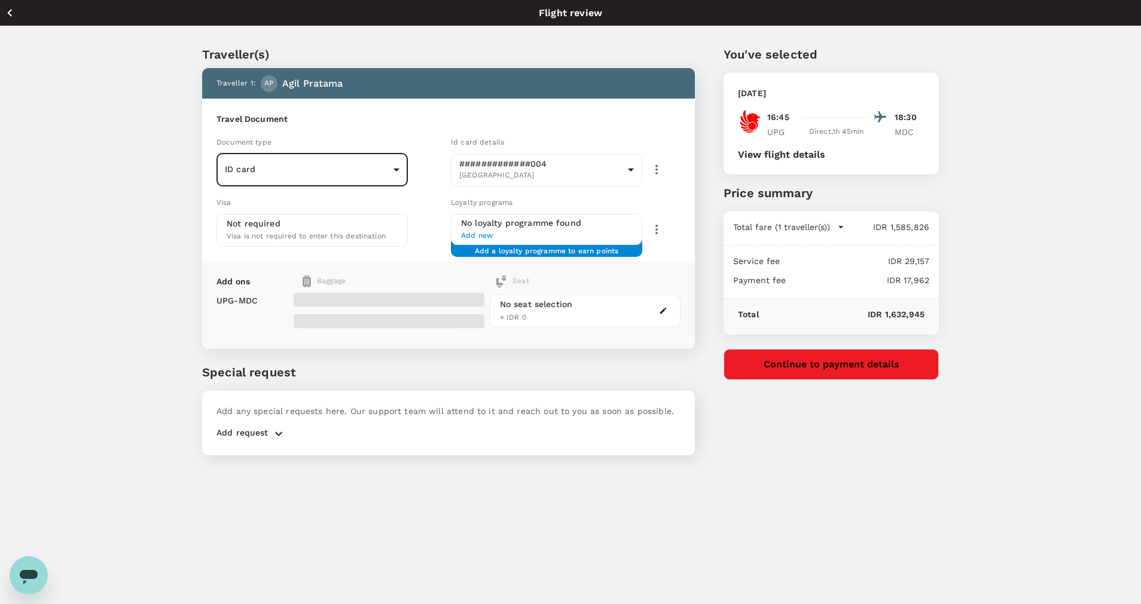
type input "Id card"
click at [787, 366] on button "Continue to payment details" at bounding box center [824, 364] width 215 height 31
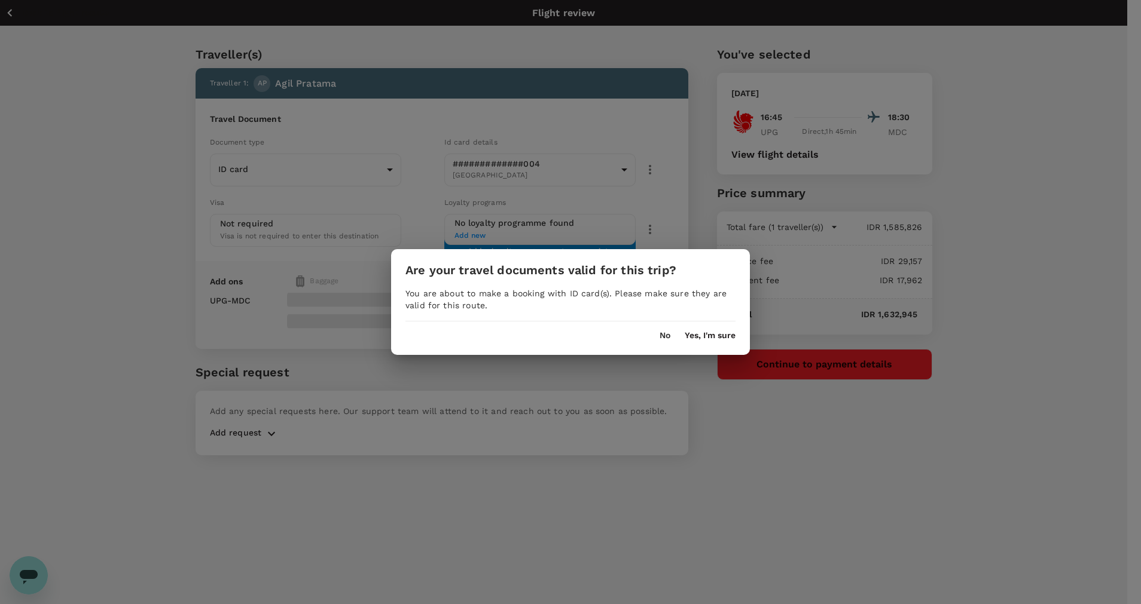
click at [697, 336] on button "Yes, I'm sure" at bounding box center [709, 336] width 51 height 10
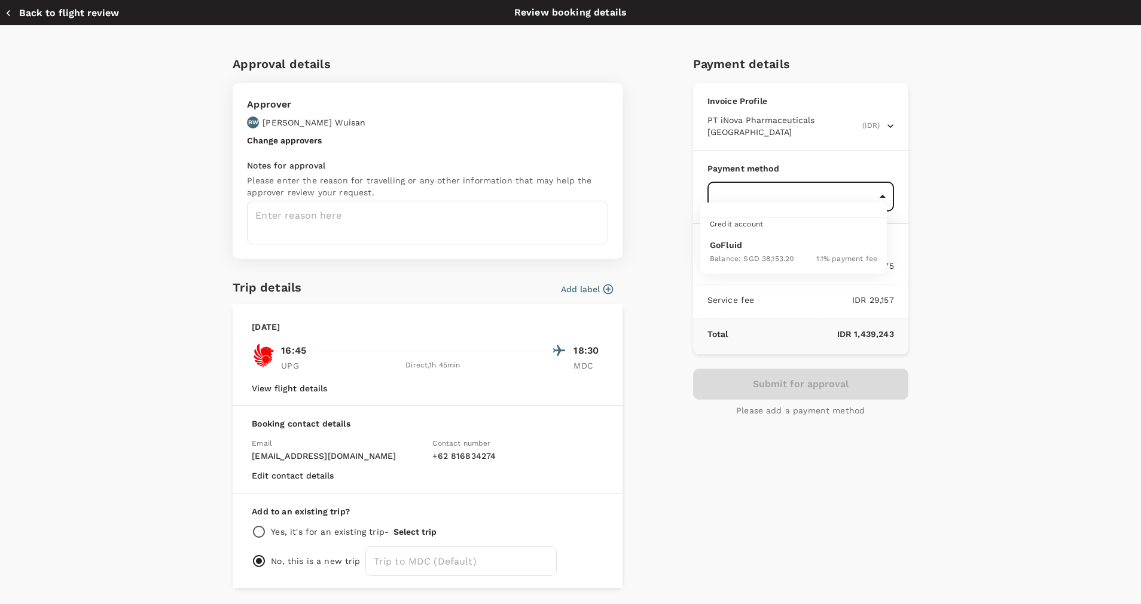
click at [730, 180] on body "Back to flight results Flight review Traveller(s) Traveller 1 : AP Agil Pratama…" at bounding box center [570, 318] width 1141 height 637
click at [753, 250] on p "GoFluid" at bounding box center [793, 245] width 167 height 12
type input "9d87fe9b-f599-4813-91a8-6354e0e2f257"
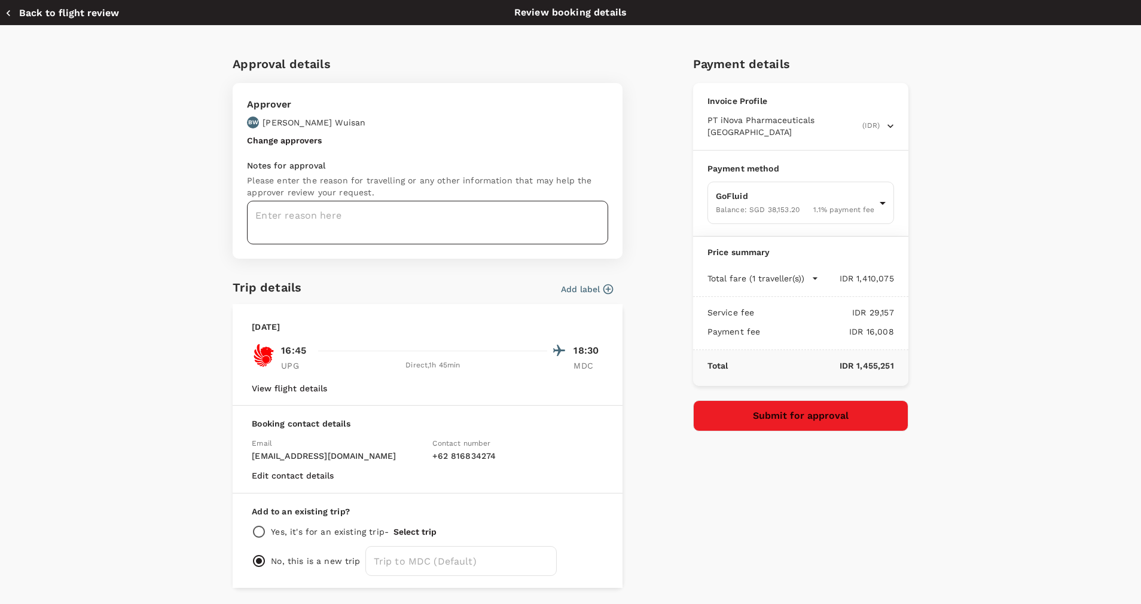
click at [535, 223] on textarea at bounding box center [427, 223] width 361 height 44
type textarea "AGIL : FLIGHT TO MANADO 21 OCT 2026"
click at [739, 402] on button "Submit for approval" at bounding box center [800, 416] width 215 height 31
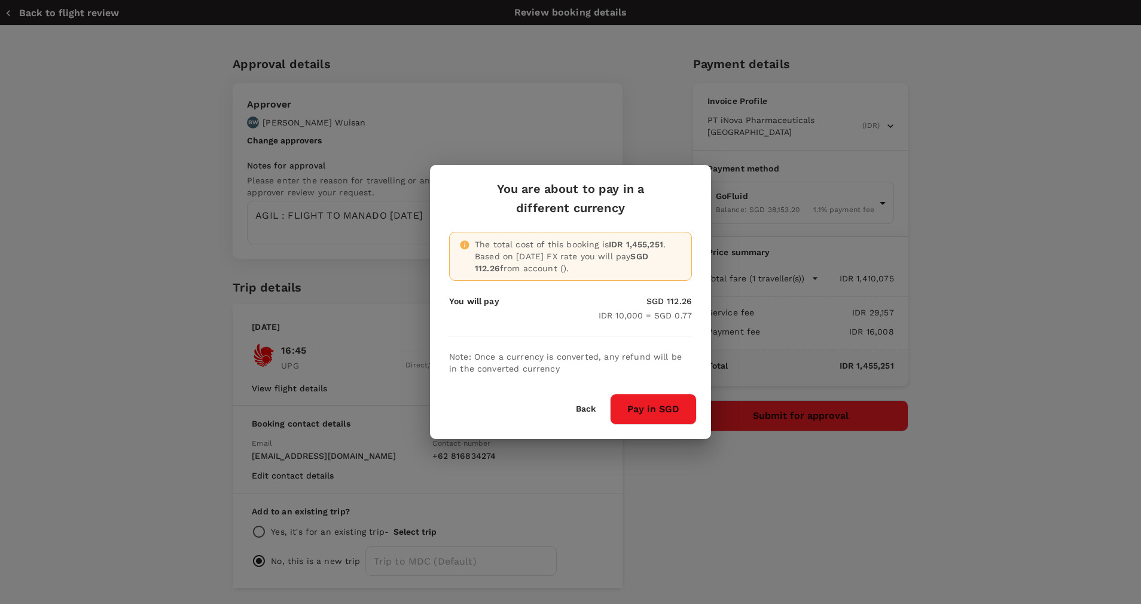
click at [673, 415] on button "Pay in SGD" at bounding box center [653, 409] width 87 height 31
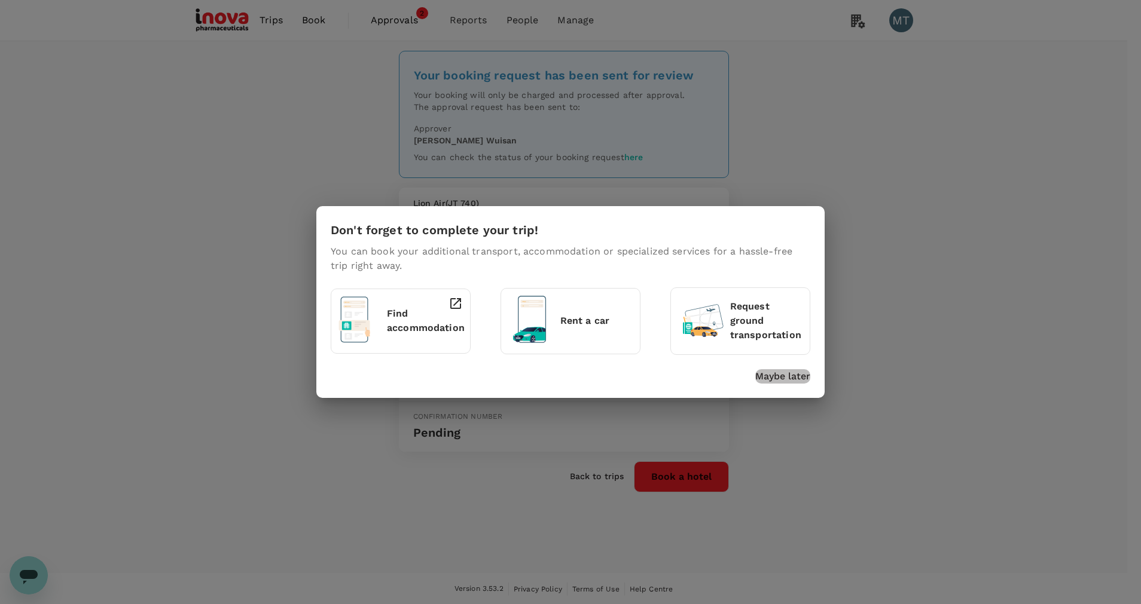
click at [789, 383] on p "Maybe later" at bounding box center [782, 376] width 55 height 14
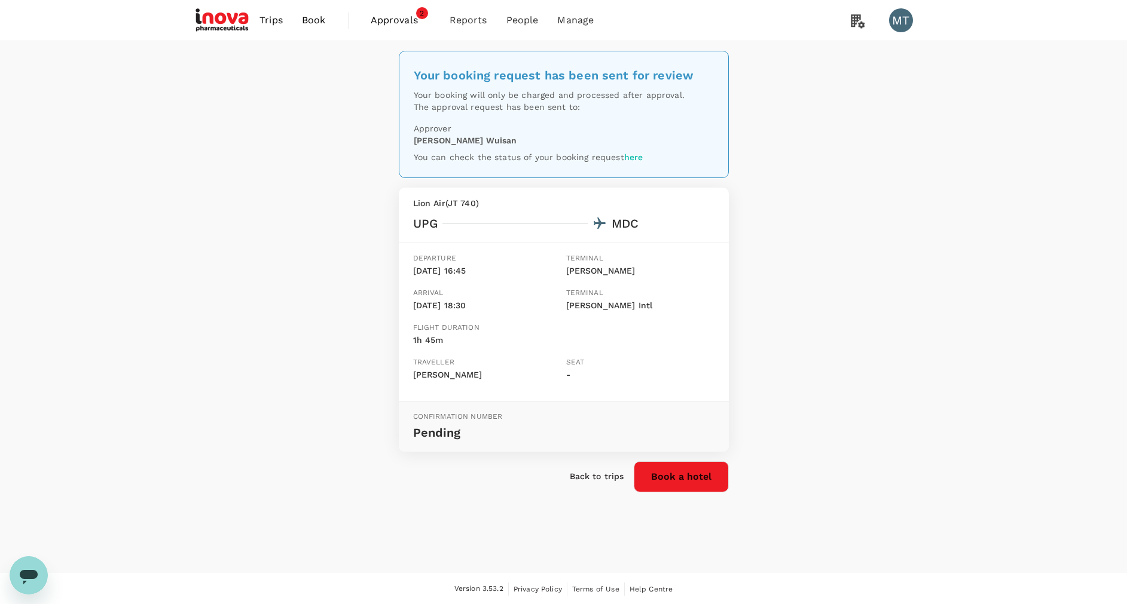
click at [314, 28] on link "Book" at bounding box center [313, 20] width 43 height 41
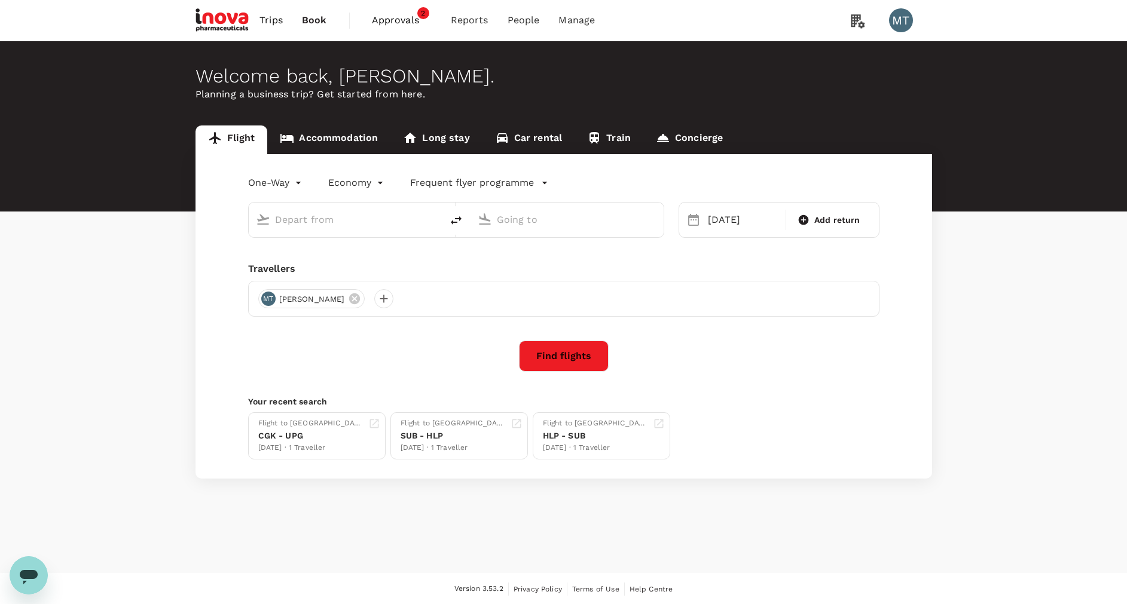
type input "[PERSON_NAME] (UPG)"
type input "[PERSON_NAME] Intl (MDC)"
type input "Sultan Hasanuddin Intl (UPG)"
type input "Sam Ratulangi Intl (MDC)"
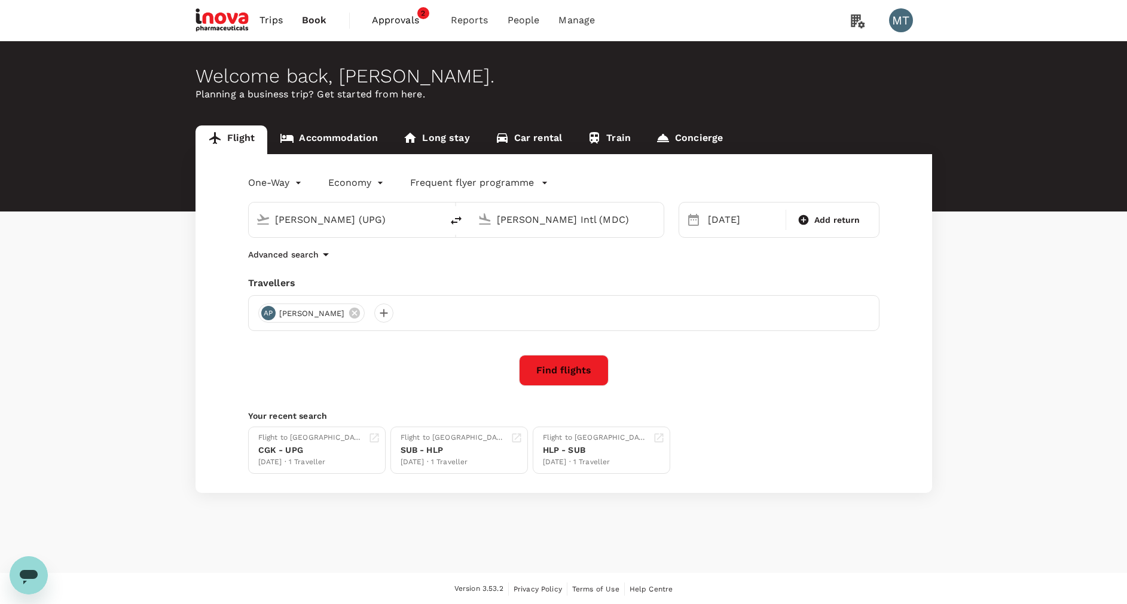
click at [455, 230] on button "delete" at bounding box center [456, 220] width 29 height 29
type input "Sam Ratulangi Intl (MDC)"
click at [505, 230] on div "Sultan Hasanuddin Intl (UPG)" at bounding box center [577, 219] width 160 height 19
click at [510, 264] on p "Soekarno-Hatta Intl" at bounding box center [585, 267] width 210 height 12
type input "Soekarno-Hatta Intl (CGK)"
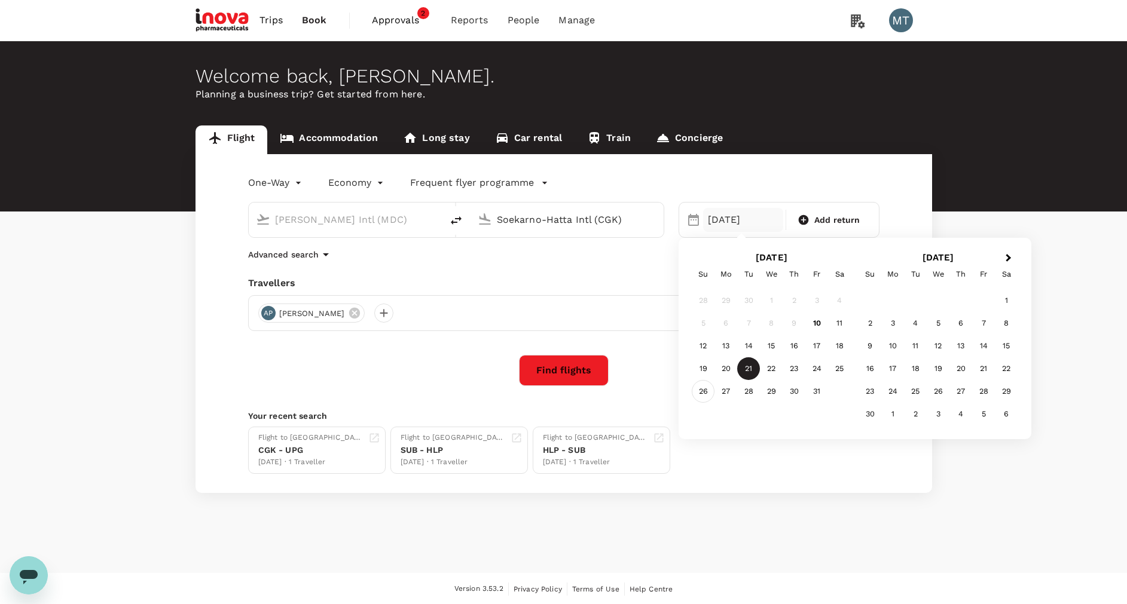
click at [704, 398] on div "26" at bounding box center [703, 391] width 23 height 23
click at [561, 365] on button "Find flights" at bounding box center [564, 370] width 90 height 31
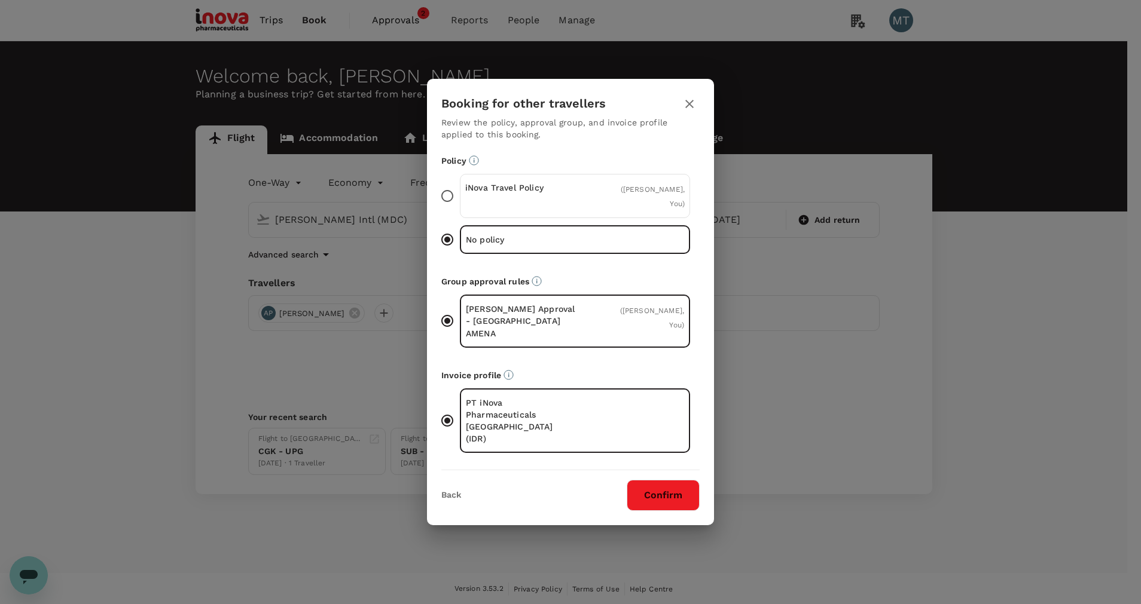
click at [524, 194] on p "iNova Travel Policy" at bounding box center [520, 188] width 110 height 12
click at [460, 209] on input "iNova Travel Policy ( [PERSON_NAME], You )" at bounding box center [447, 196] width 25 height 25
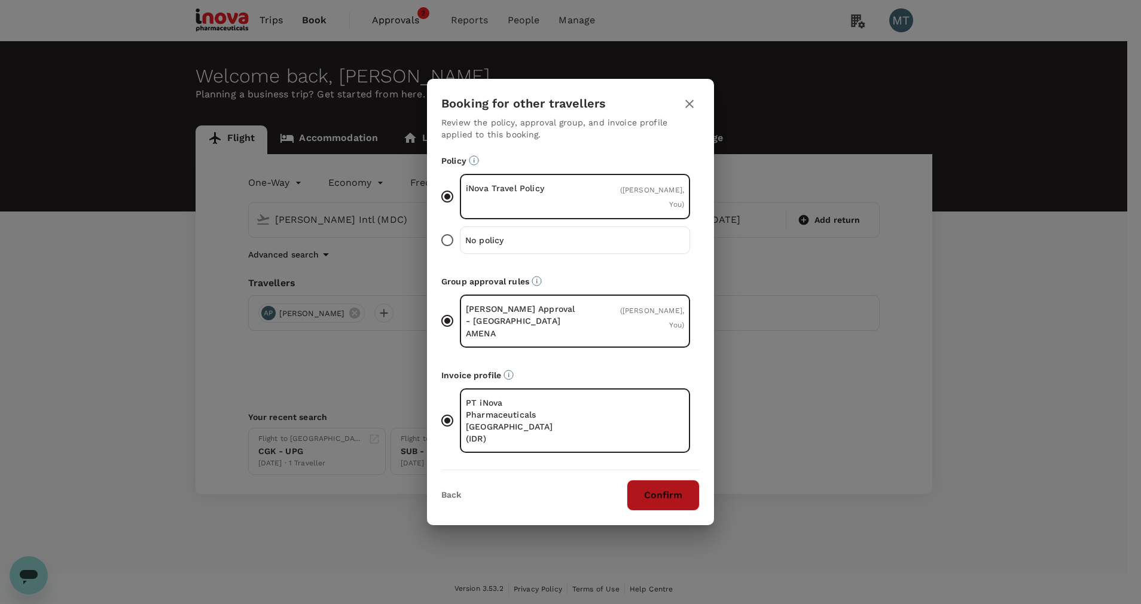
click at [683, 480] on button "Confirm" at bounding box center [662, 495] width 73 height 31
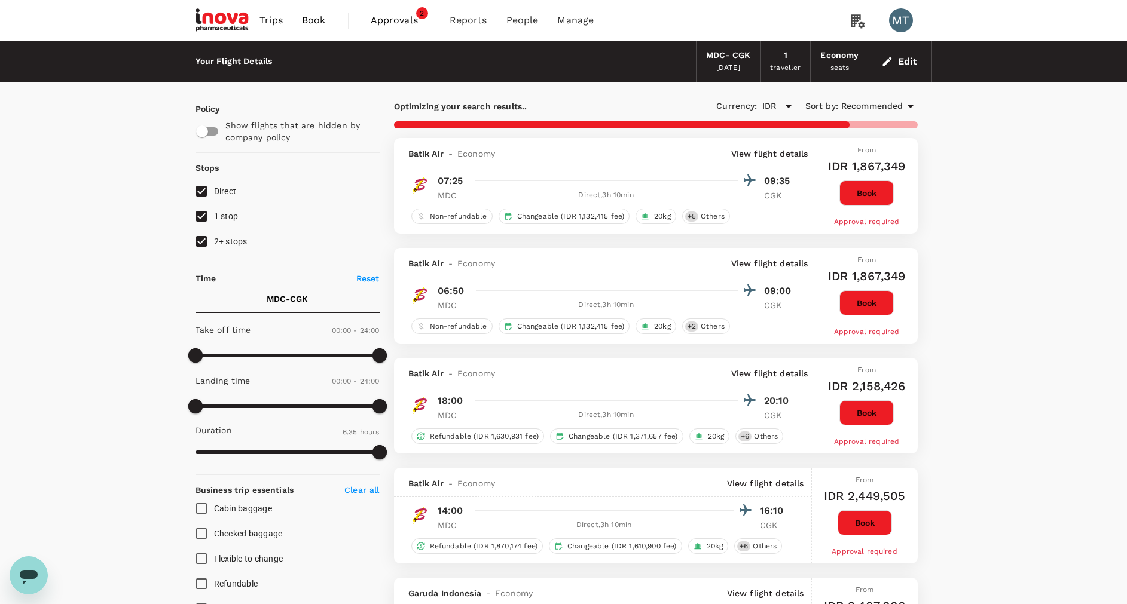
type input "1335"
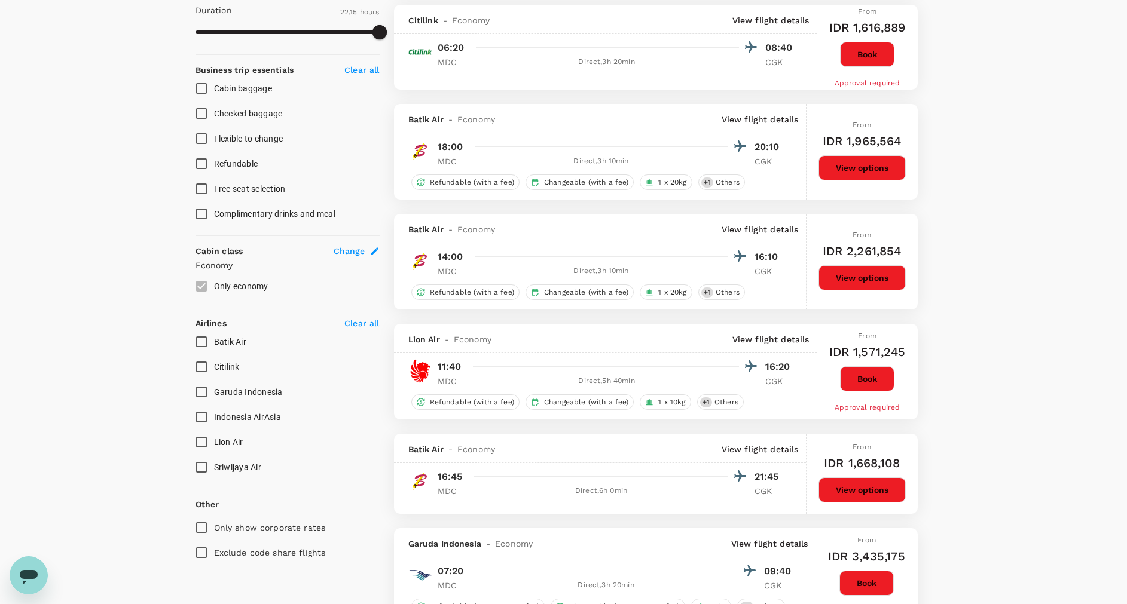
scroll to position [448, 0]
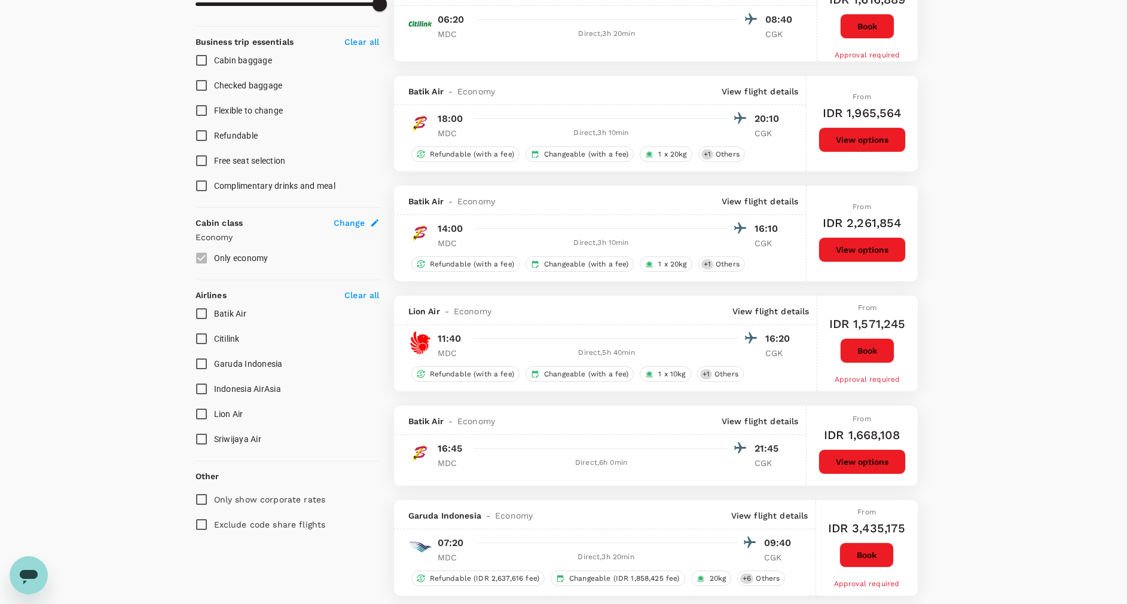
click at [856, 461] on button "View options" at bounding box center [861, 462] width 87 height 25
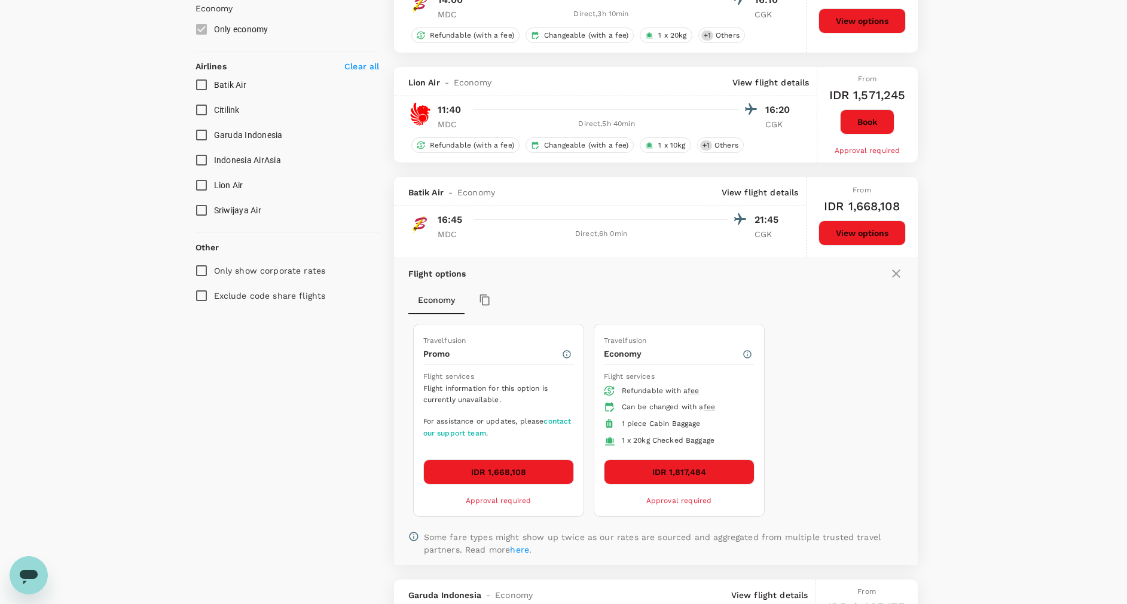
scroll to position [854, 0]
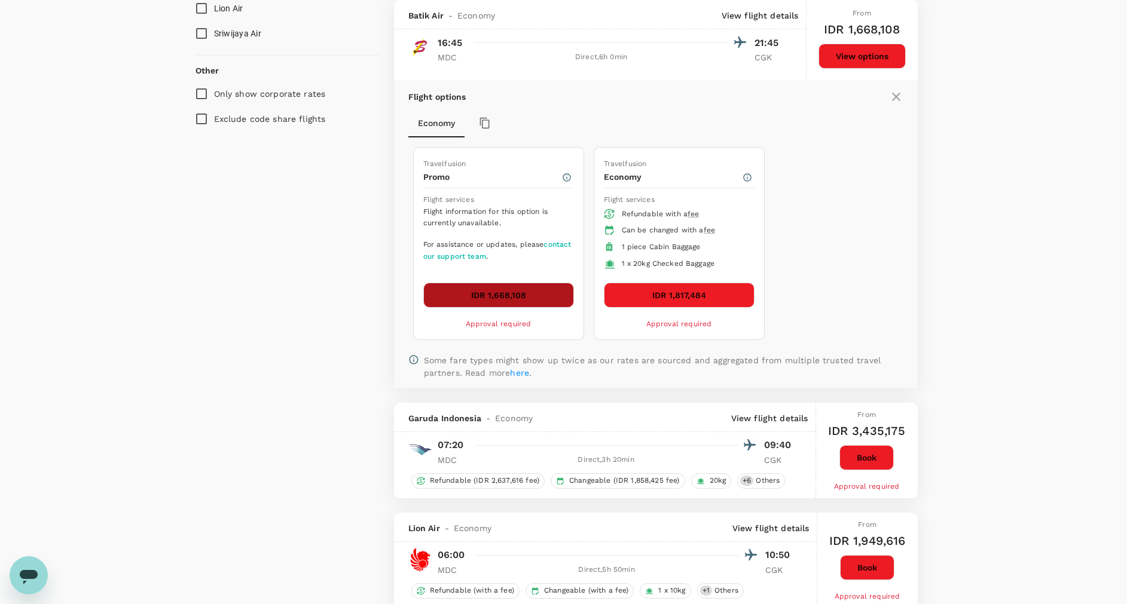
click at [566, 296] on button "IDR 1,668,108" at bounding box center [498, 295] width 151 height 25
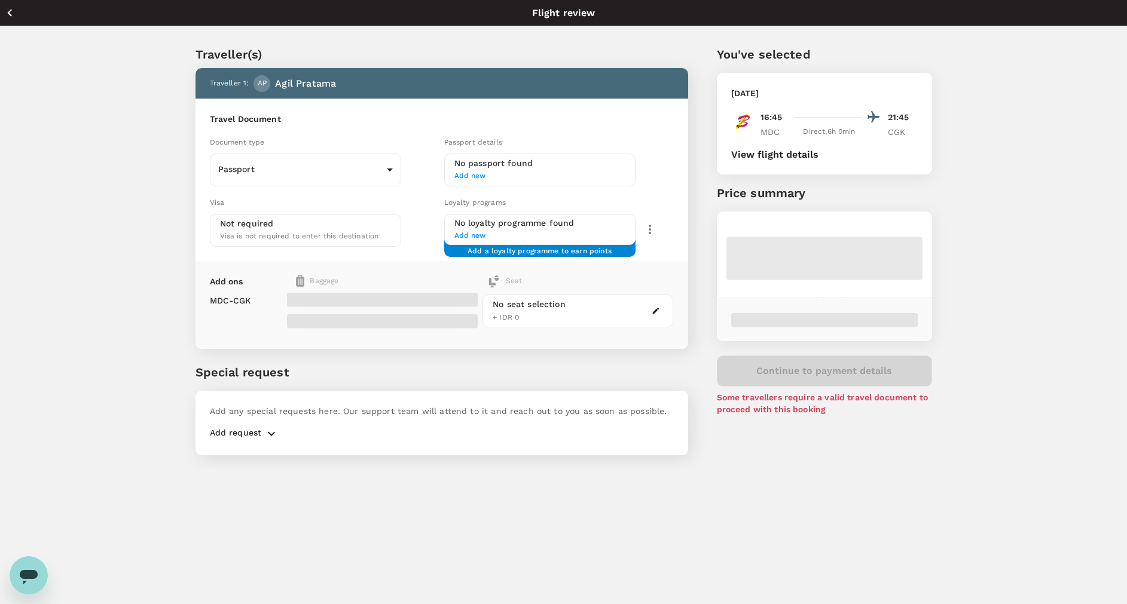
click at [402, 213] on div "Visa Not required Visa is not required to enter this destination" at bounding box center [322, 219] width 234 height 56
click at [395, 179] on body "Back to flight results Flight review Traveller(s) Traveller 1 : AP Agil Pratama…" at bounding box center [570, 318] width 1141 height 637
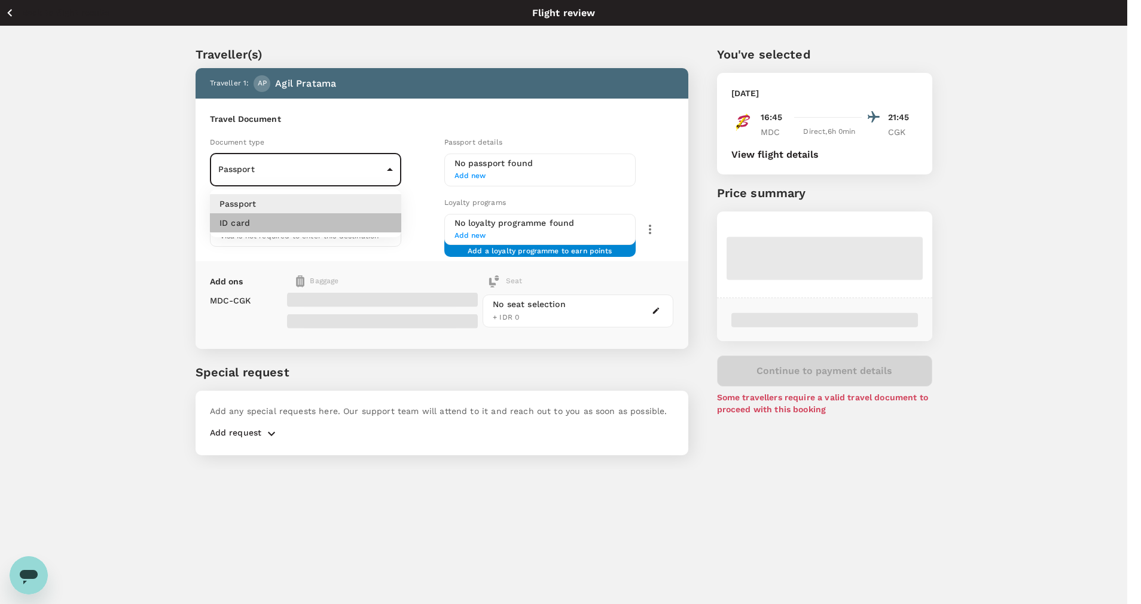
click at [365, 227] on li "ID card" at bounding box center [305, 222] width 191 height 19
type input "Id card"
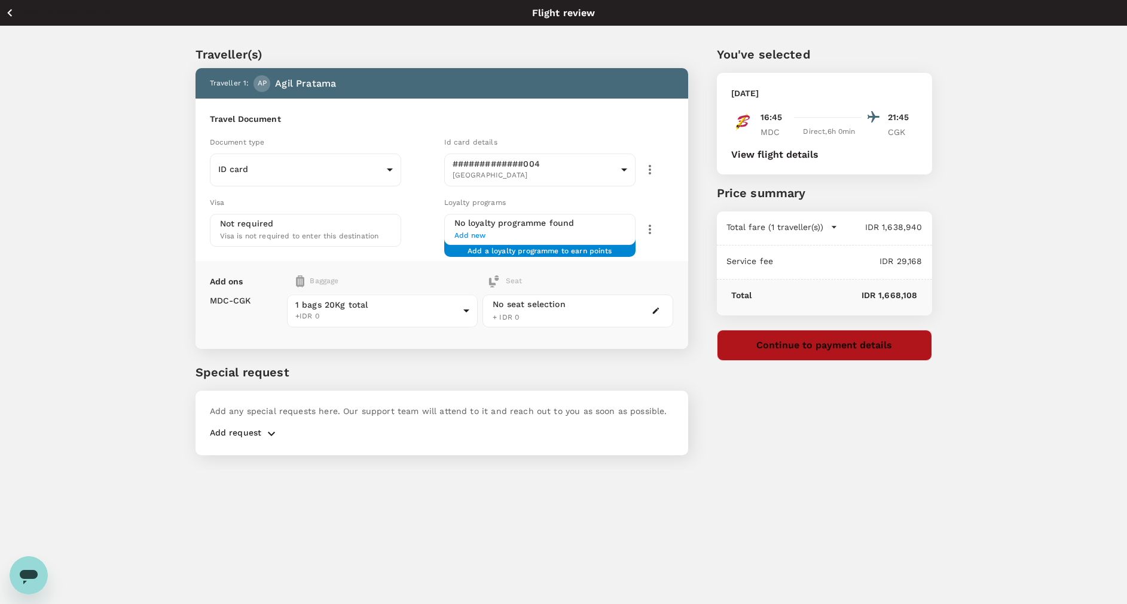
click at [765, 346] on button "Continue to payment details" at bounding box center [824, 345] width 215 height 31
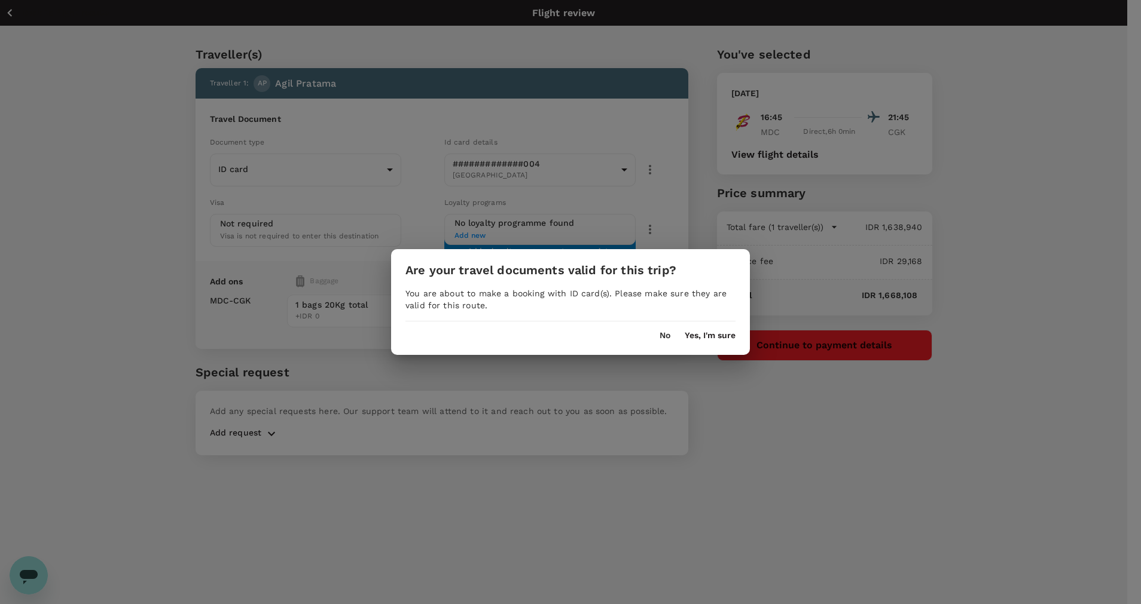
click at [714, 335] on button "Yes, I'm sure" at bounding box center [709, 336] width 51 height 10
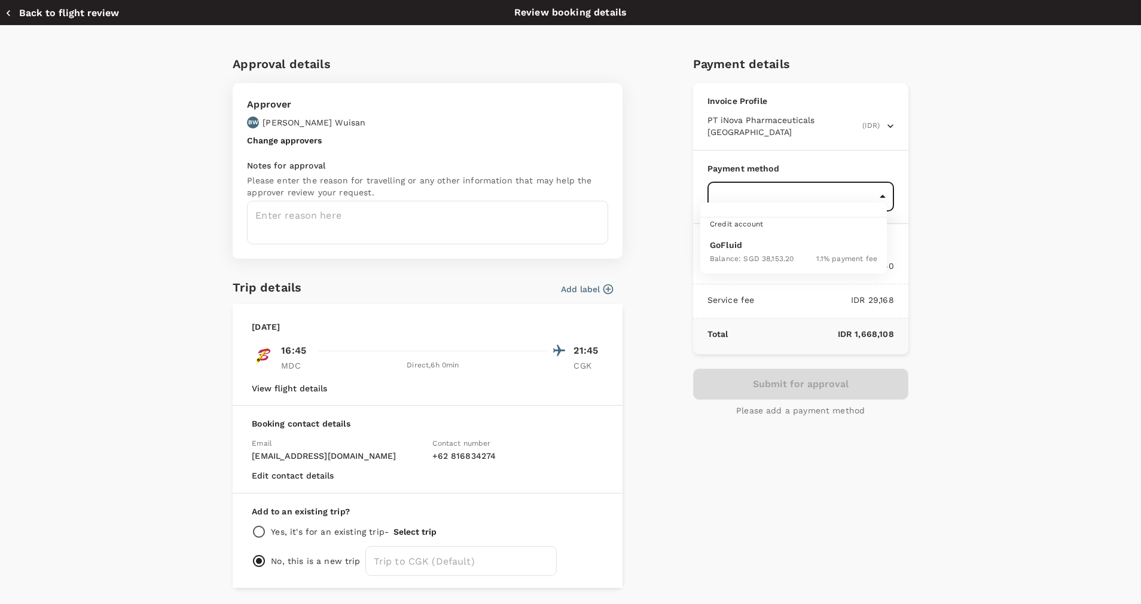
click at [769, 181] on body "Back to flight results Flight review Traveller(s) Traveller 1 : AP Agil Pratama…" at bounding box center [570, 318] width 1141 height 637
click at [769, 249] on p "GoFluid" at bounding box center [793, 245] width 167 height 12
type input "9d87fe9b-f599-4813-91a8-6354e0e2f257"
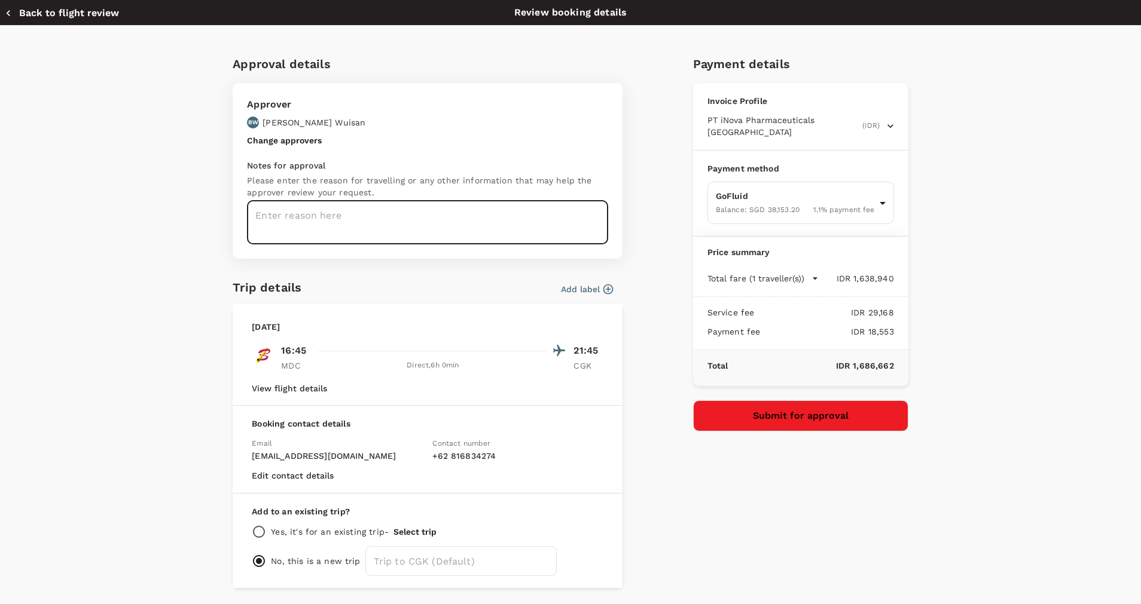
click at [429, 234] on textarea at bounding box center [427, 223] width 361 height 44
type textarea "AGIL : FLIGHT BACK TO JAKARTA 26 OCT 2026"
click at [747, 407] on button "Submit for approval" at bounding box center [800, 416] width 215 height 31
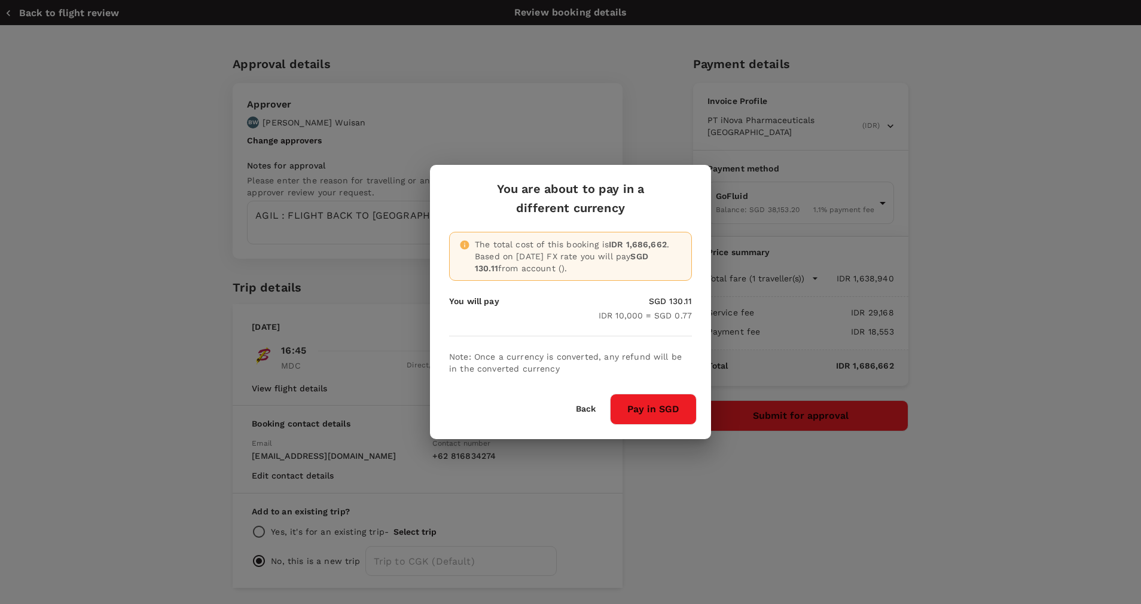
click at [677, 418] on button "Pay in SGD" at bounding box center [653, 409] width 87 height 31
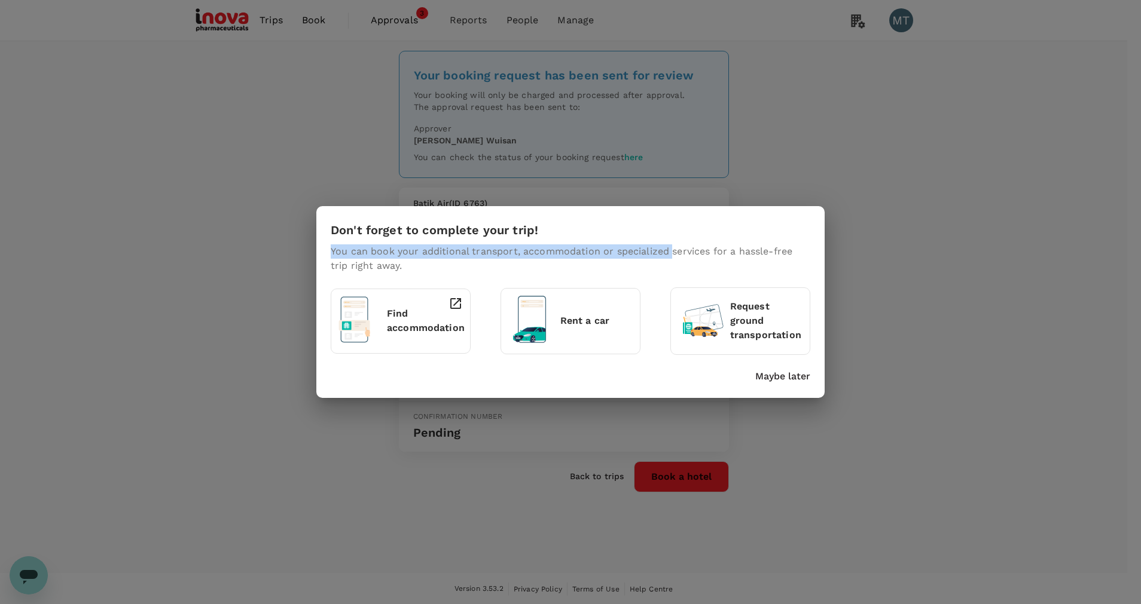
drag, startPoint x: 672, startPoint y: 93, endPoint x: 601, endPoint y: 89, distance: 70.7
click at [601, 89] on div "Don't forget to complete your trip! You can book your additional transport, acc…" at bounding box center [570, 302] width 1141 height 604
click at [763, 372] on p "Maybe later" at bounding box center [782, 376] width 55 height 14
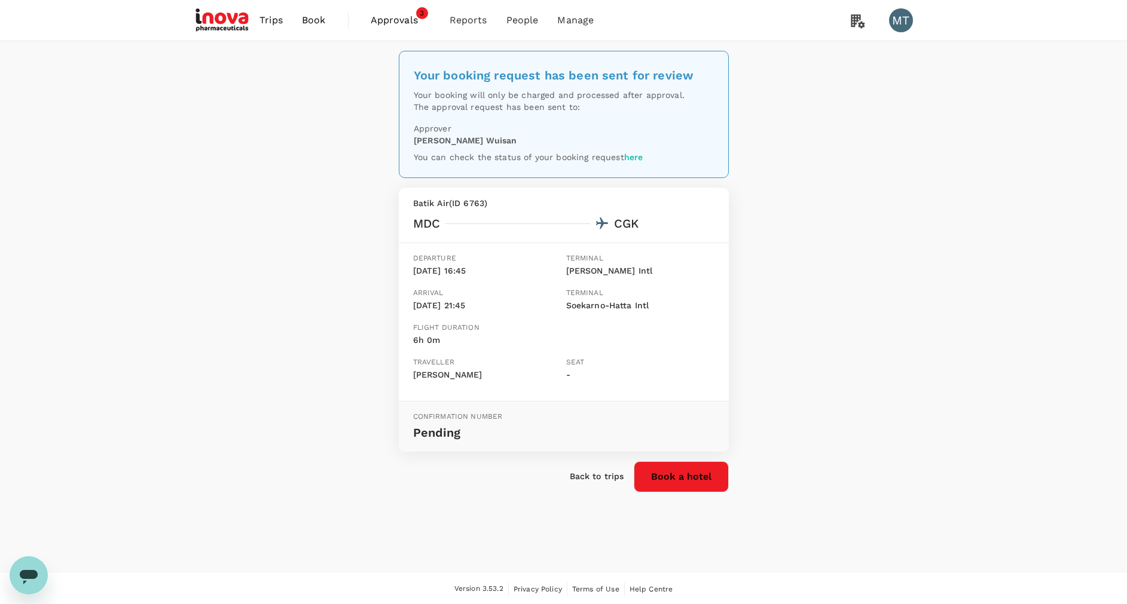
click at [327, 23] on link "Book" at bounding box center [313, 20] width 43 height 41
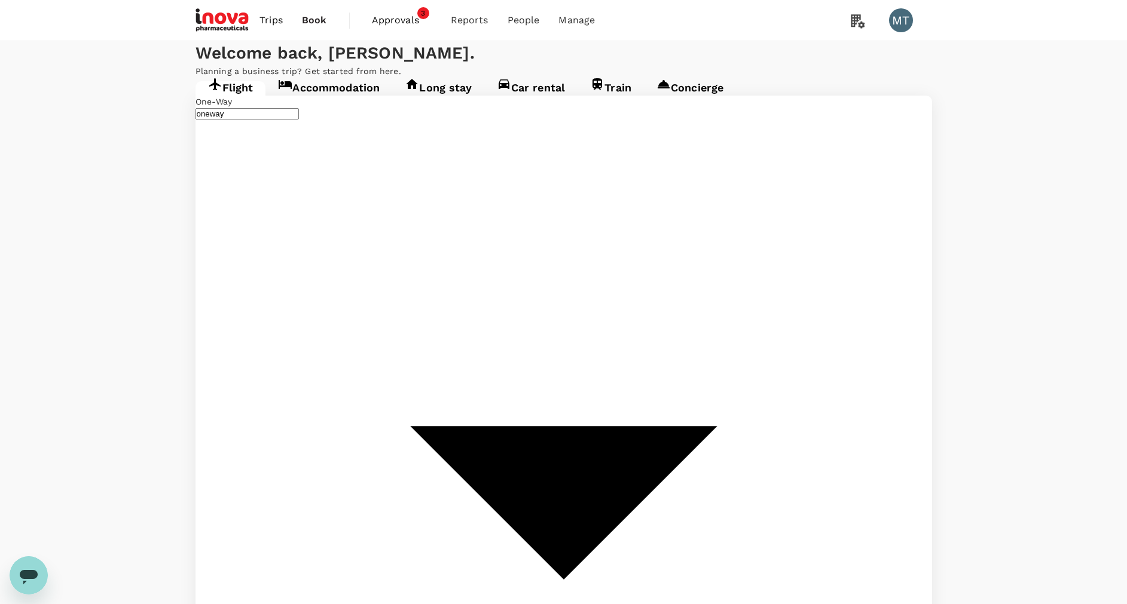
click at [323, 103] on link "Accommodation" at bounding box center [328, 92] width 127 height 22
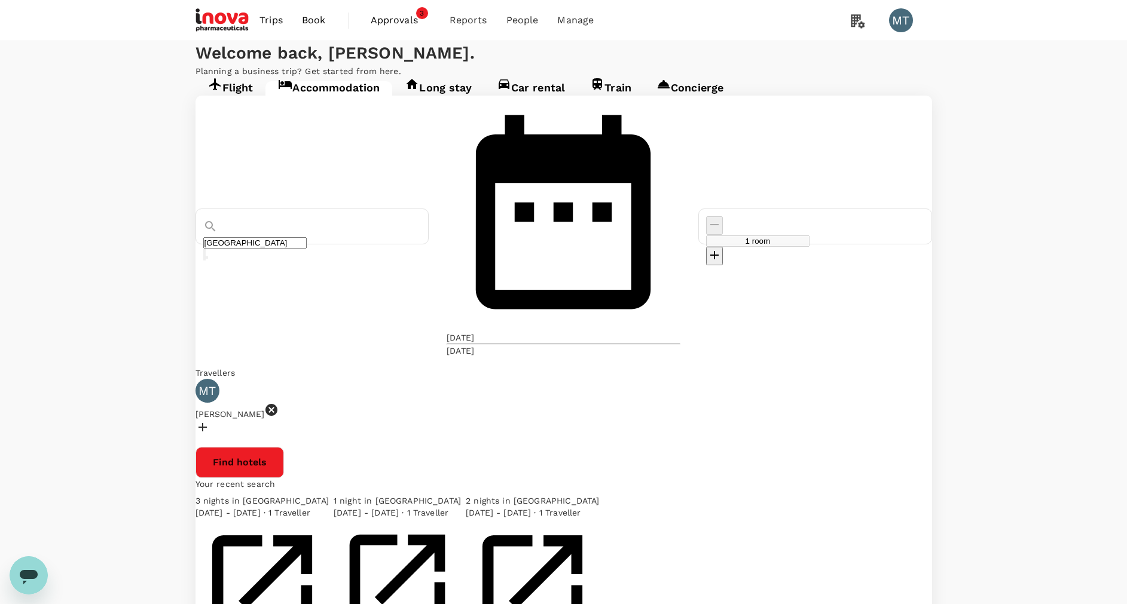
type input "Bandung"
click at [277, 404] on icon at bounding box center [271, 410] width 12 height 12
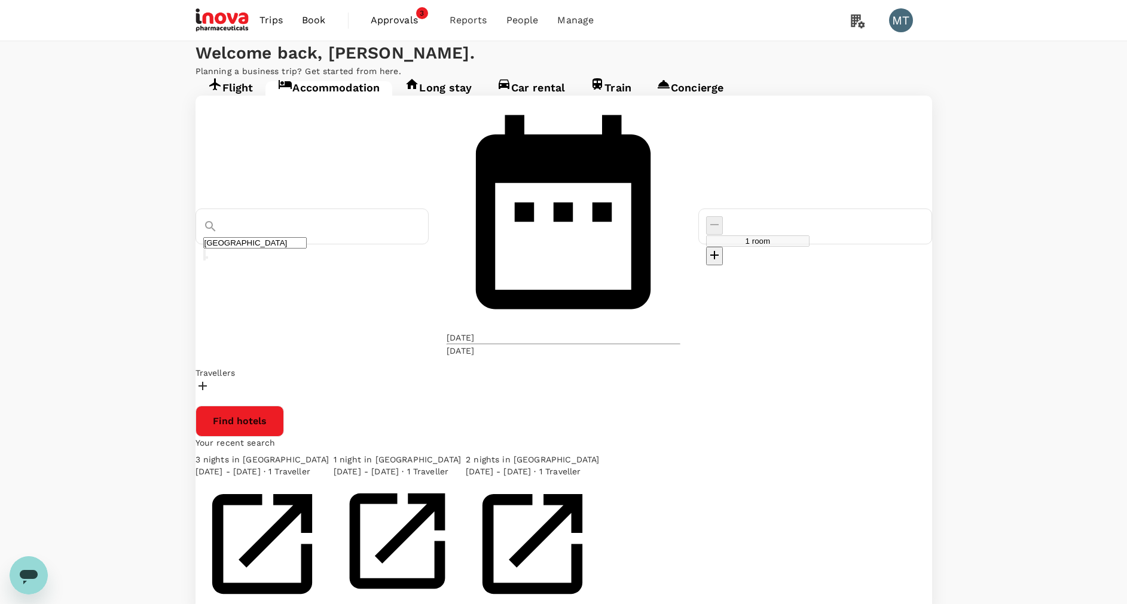
click at [270, 379] on div at bounding box center [563, 387] width 736 height 17
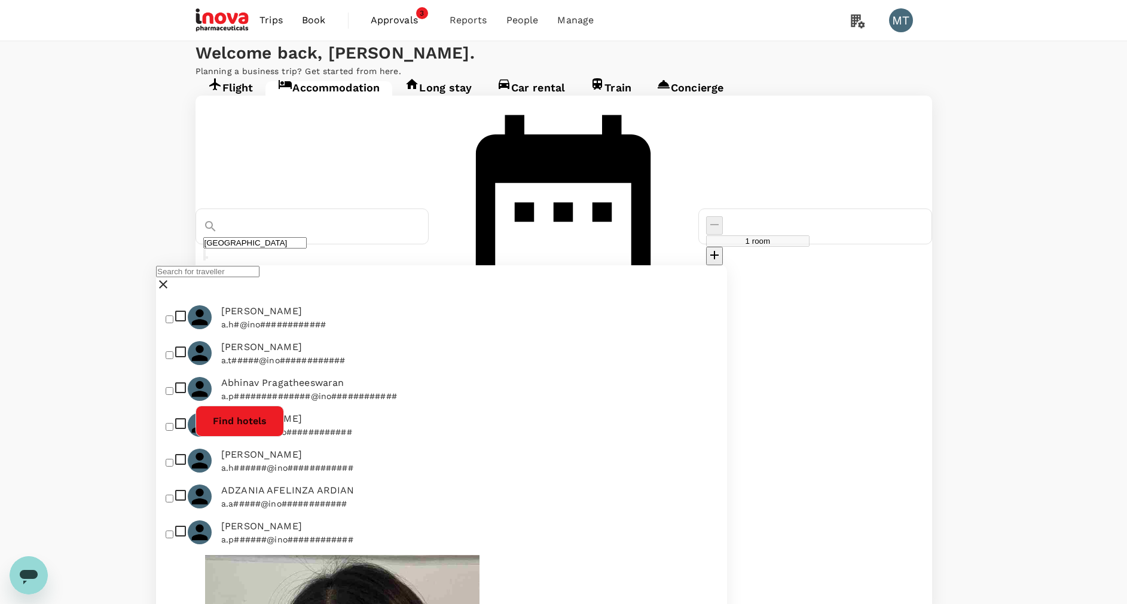
click at [259, 277] on input "text" at bounding box center [207, 271] width 103 height 11
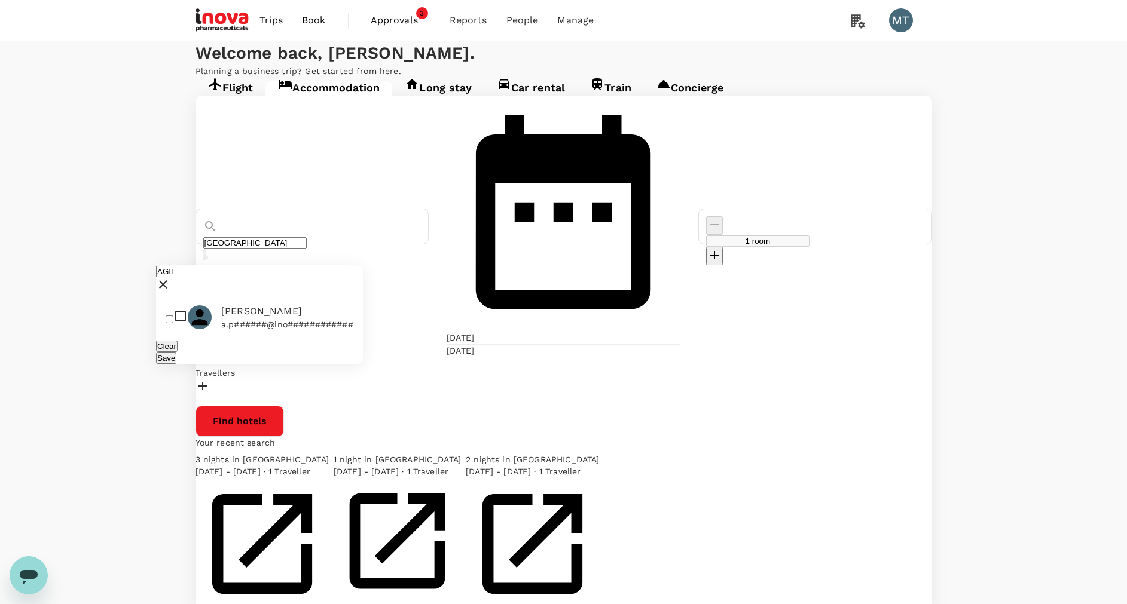
type input "AGIL"
click at [264, 319] on span "[PERSON_NAME]" at bounding box center [287, 311] width 132 height 14
checkbox input "true"
click at [176, 364] on button "Save" at bounding box center [166, 358] width 20 height 11
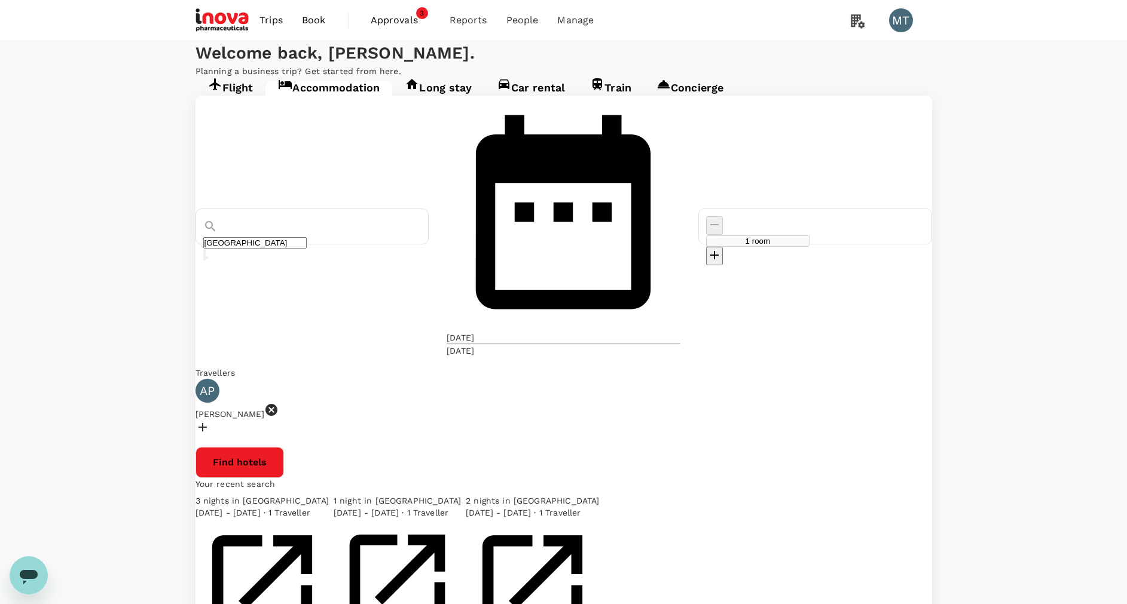
click at [474, 332] on div "27 Oct" at bounding box center [460, 338] width 27 height 12
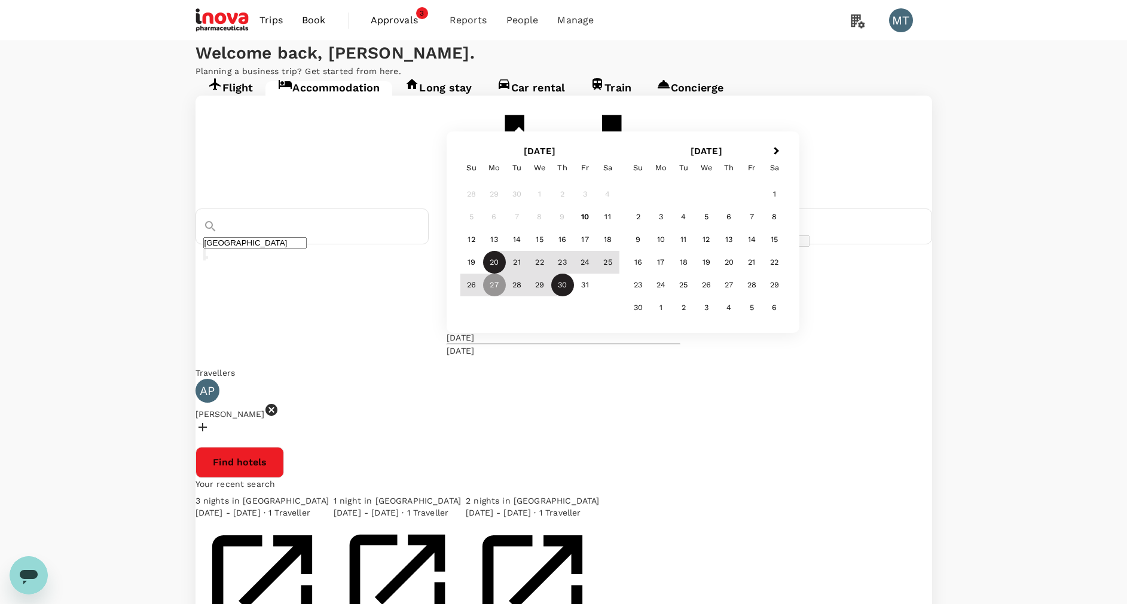
click at [506, 274] on div "20" at bounding box center [494, 262] width 23 height 23
click at [528, 274] on div "21" at bounding box center [517, 262] width 23 height 23
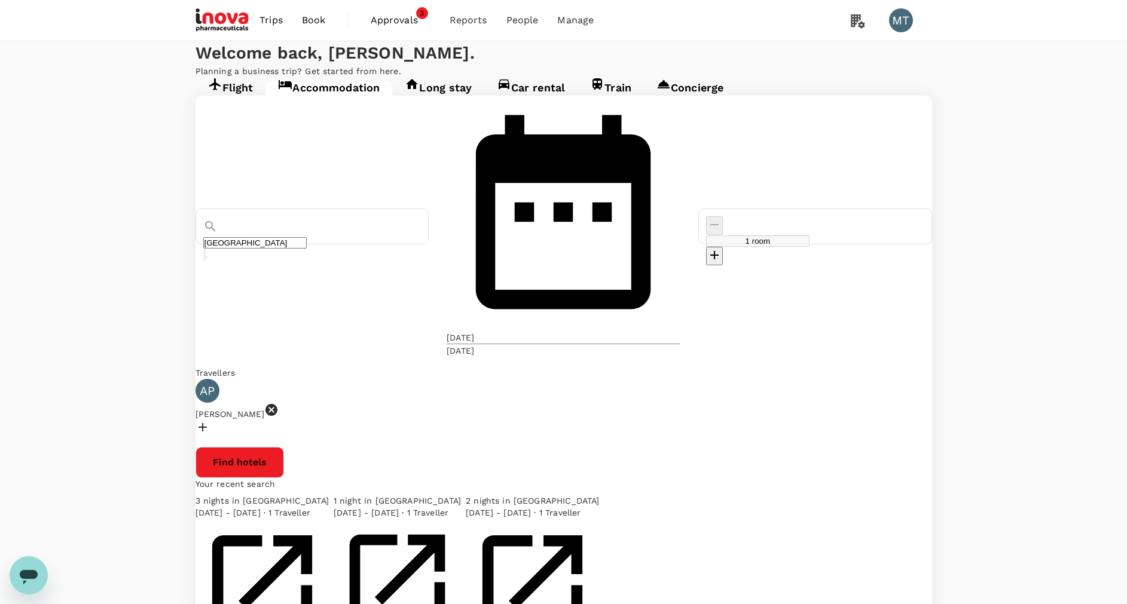
click at [284, 447] on button "Find hotels" at bounding box center [239, 462] width 88 height 31
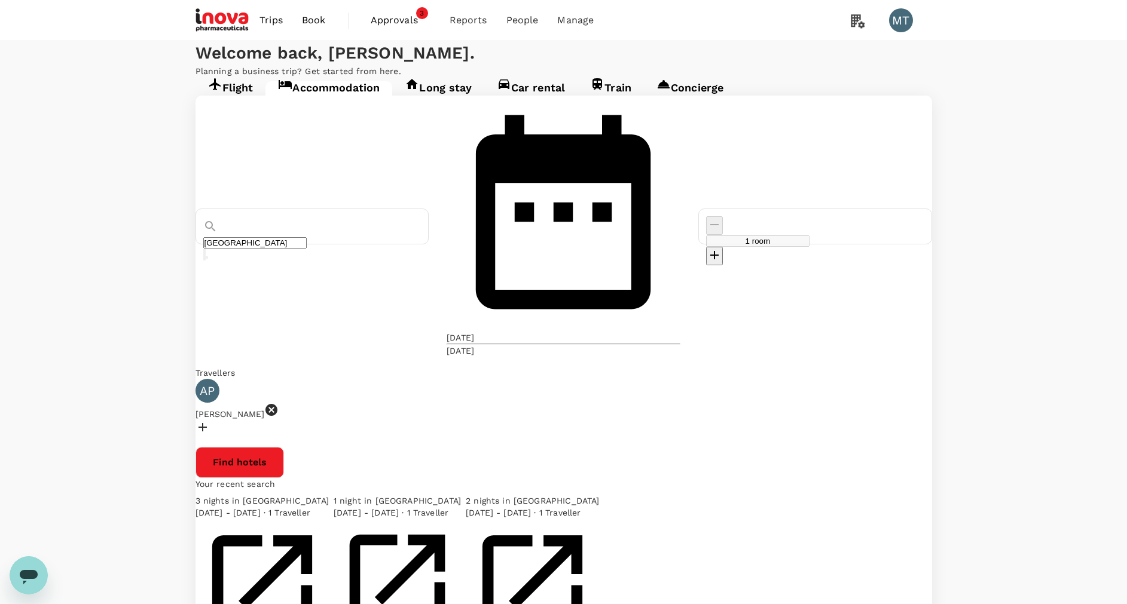
click at [421, 237] on div "Bandung" at bounding box center [312, 249] width 218 height 24
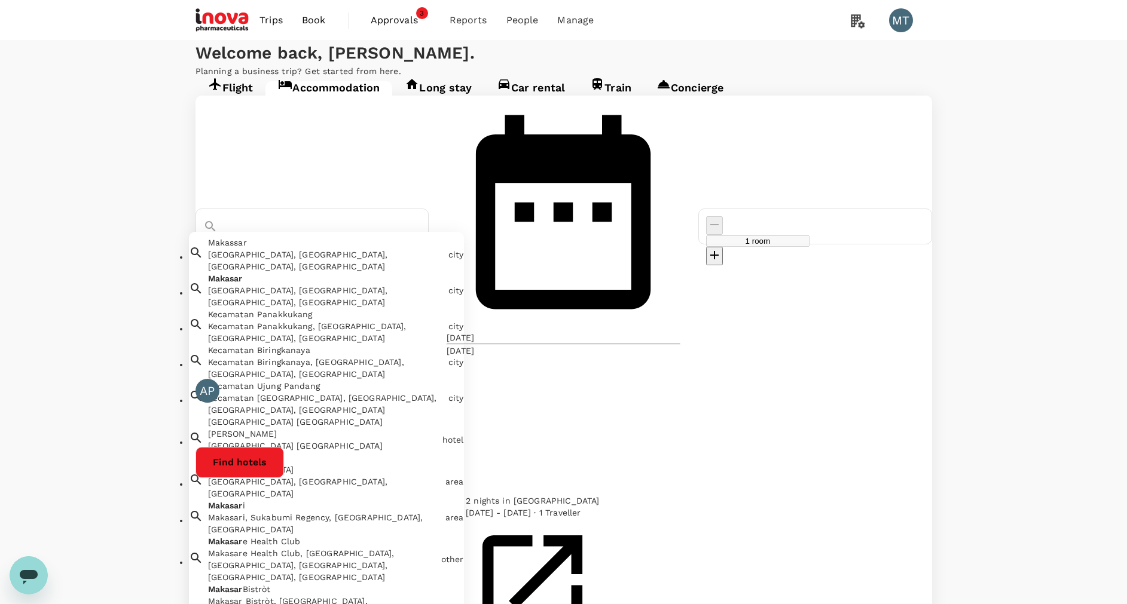
click at [390, 249] on div "[GEOGRAPHIC_DATA], [GEOGRAPHIC_DATA], [GEOGRAPHIC_DATA], [GEOGRAPHIC_DATA]" at bounding box center [326, 261] width 236 height 24
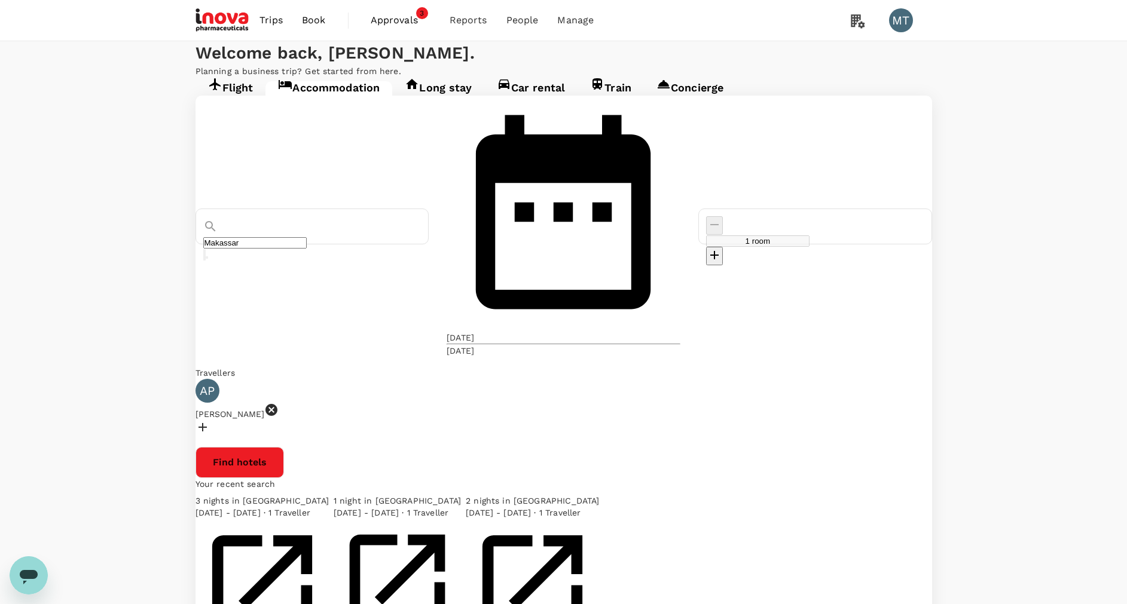
type input "Makassar"
click at [284, 447] on button "Find hotels" at bounding box center [239, 462] width 88 height 31
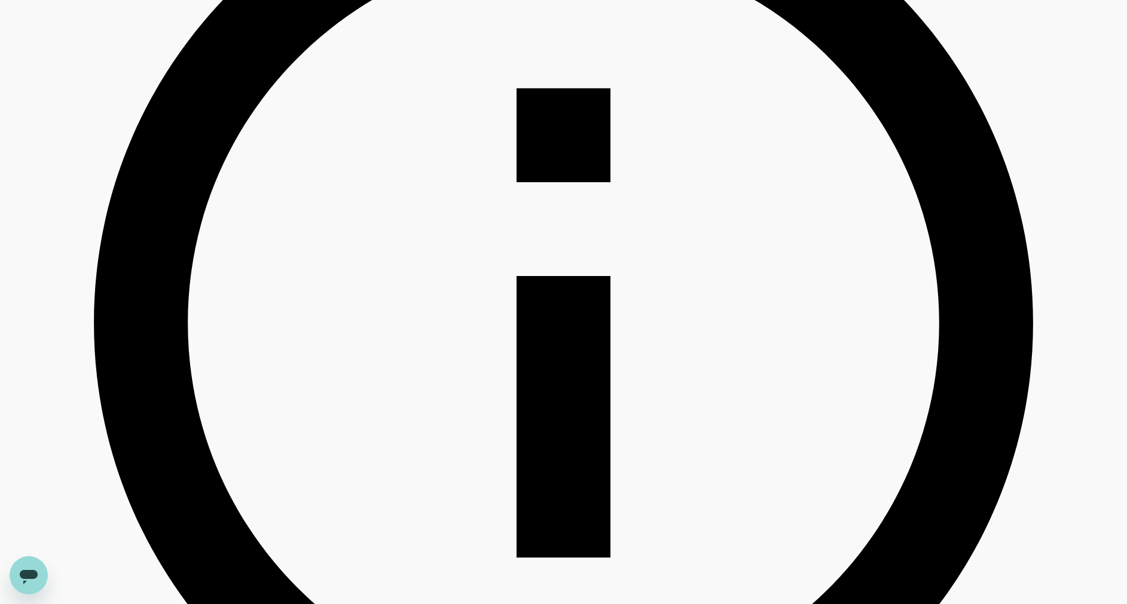
scroll to position [538, 0]
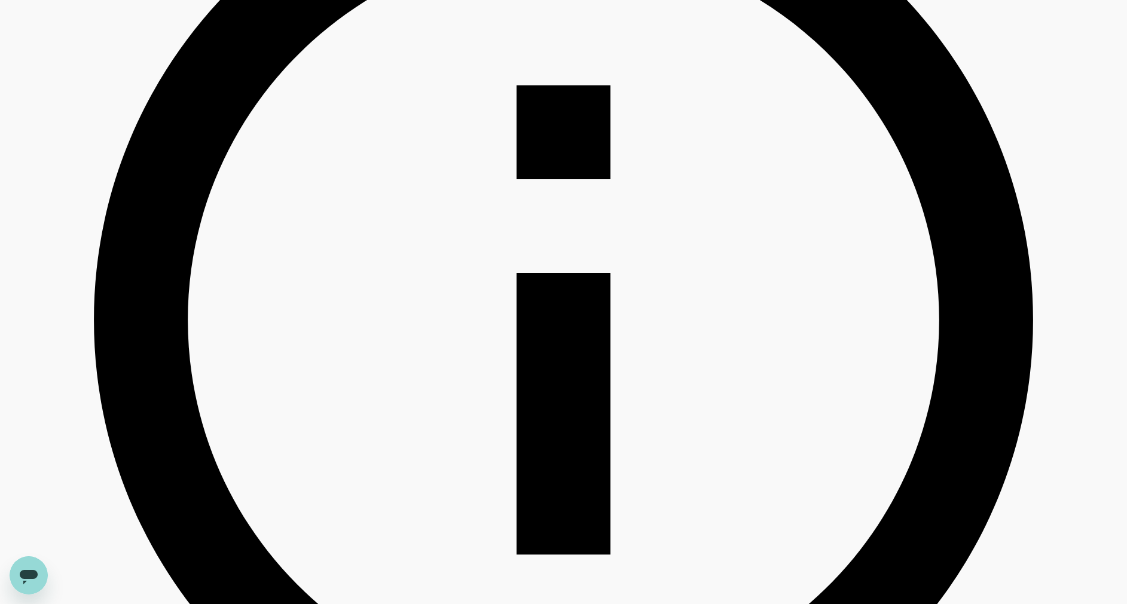
type input "3172048.55"
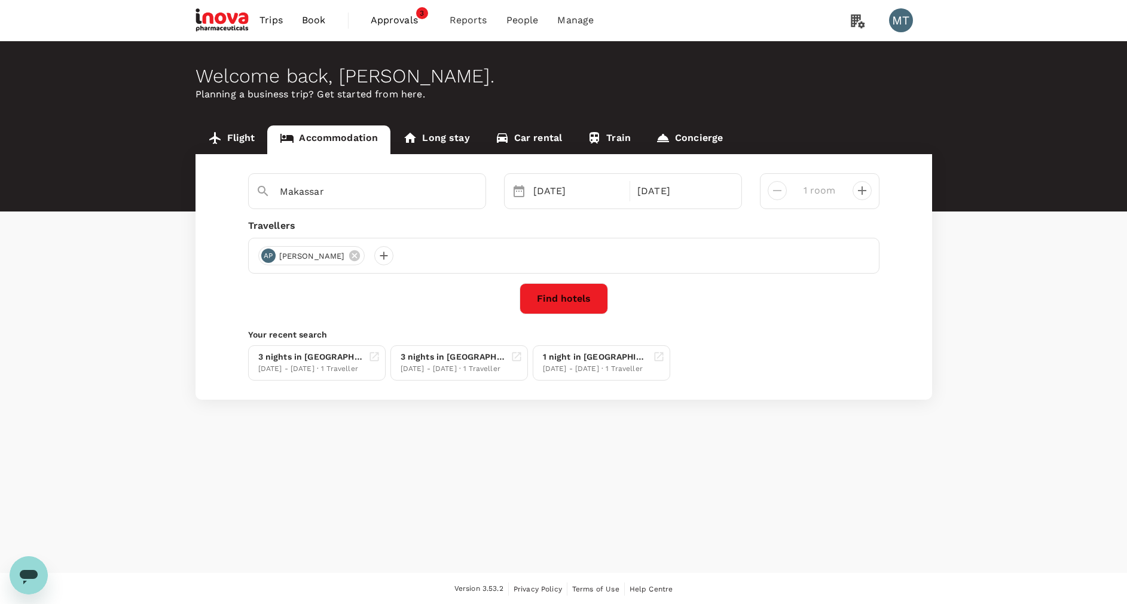
click at [563, 303] on button "Find hotels" at bounding box center [563, 298] width 88 height 31
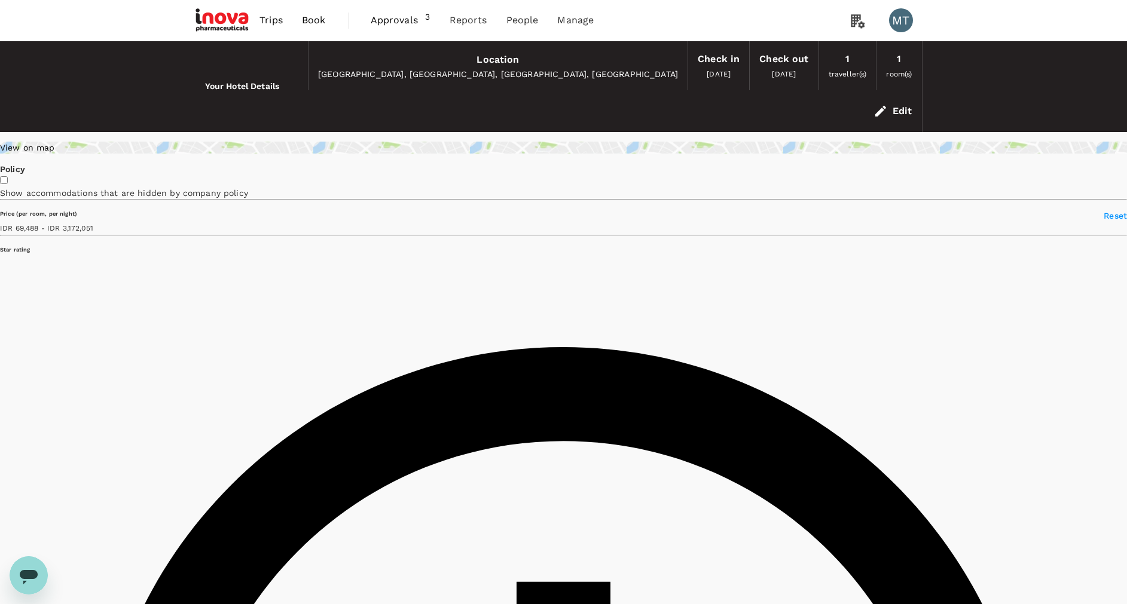
type input "3172050.96"
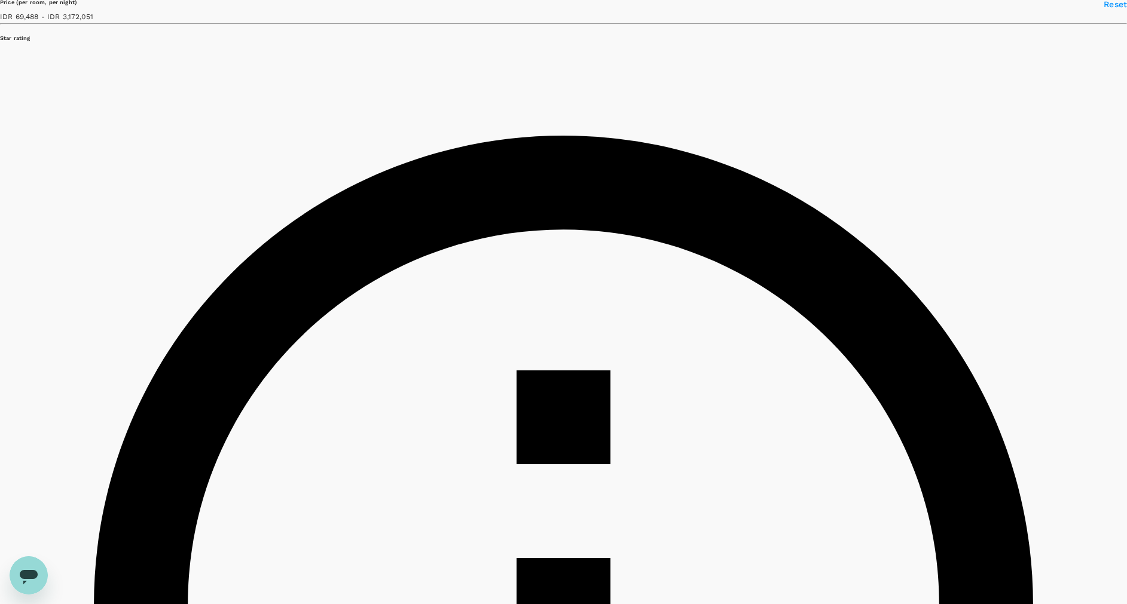
scroll to position [269, 0]
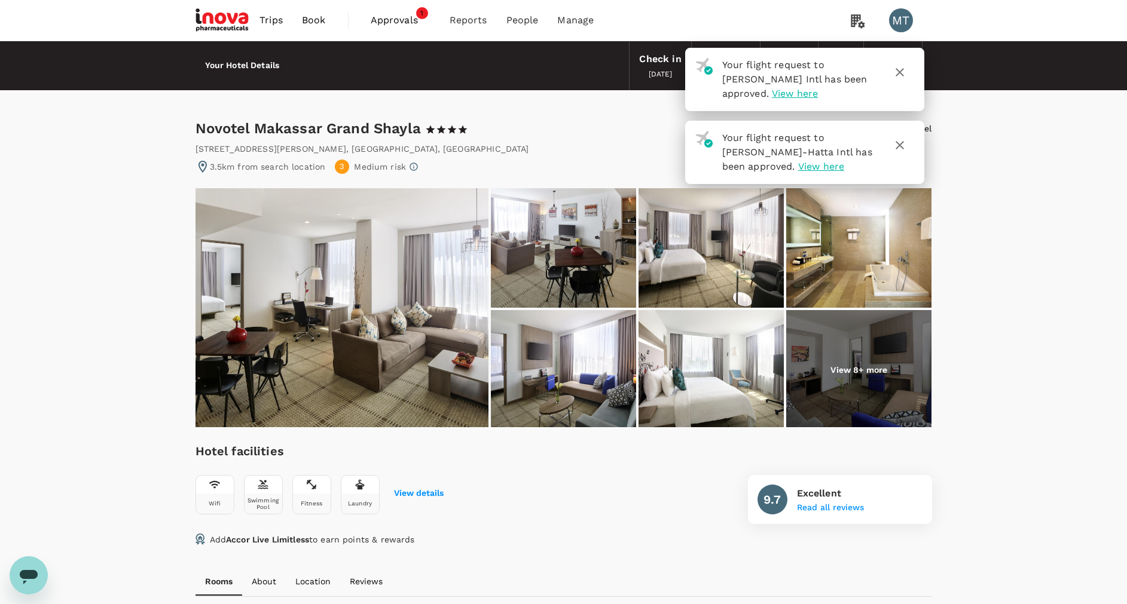
click at [903, 69] on icon "button" at bounding box center [899, 72] width 8 height 8
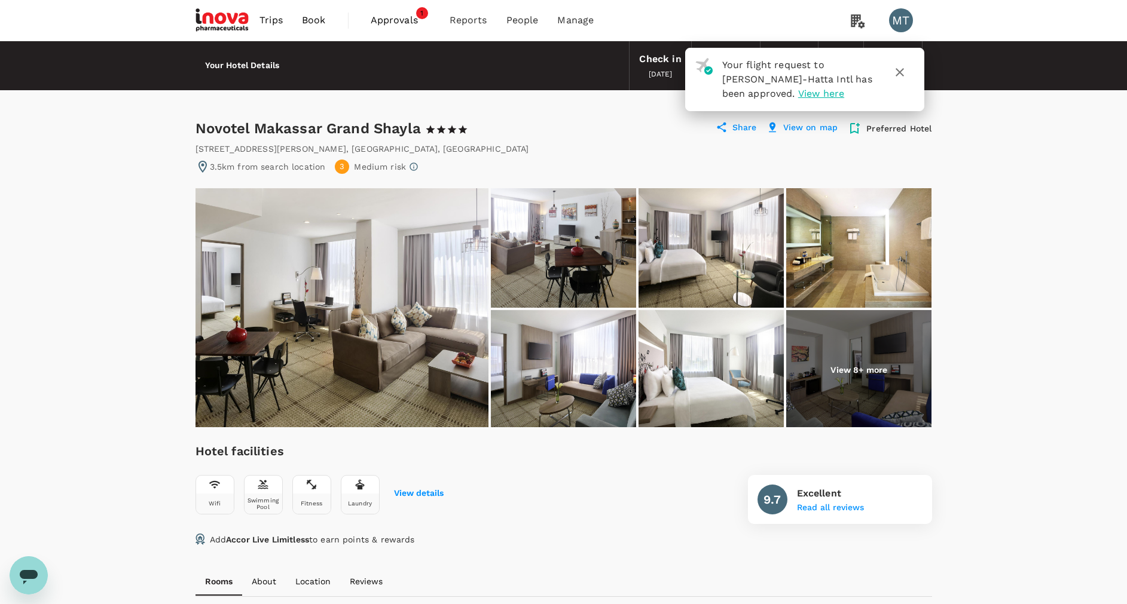
click at [898, 148] on div "[STREET_ADDRESS][PERSON_NAME]" at bounding box center [563, 149] width 736 height 12
click at [898, 75] on icon "button" at bounding box center [899, 72] width 14 height 14
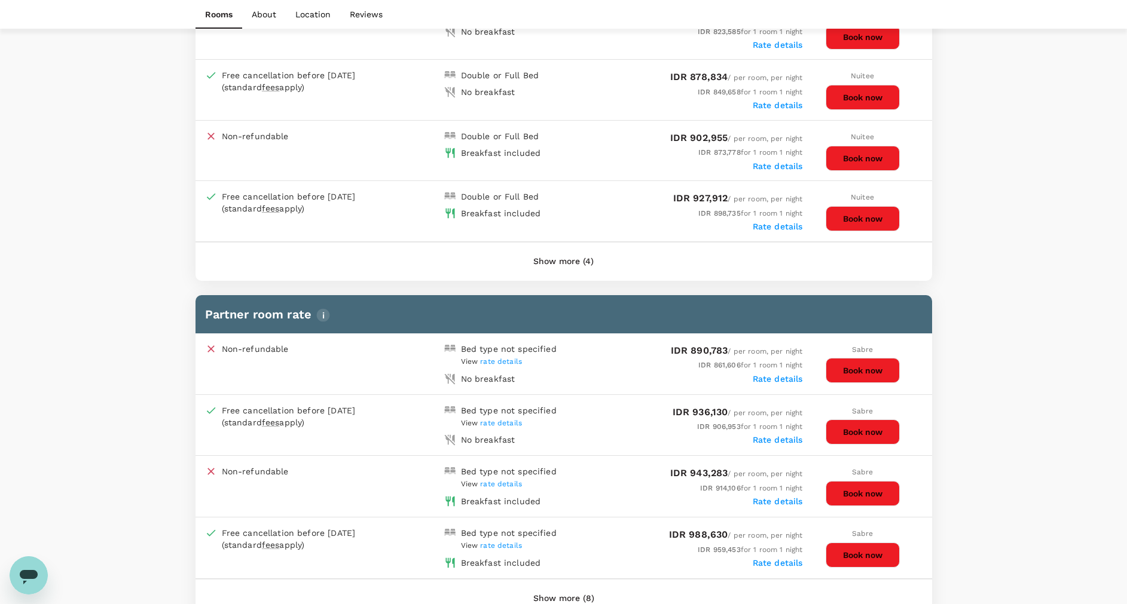
scroll to position [538, 0]
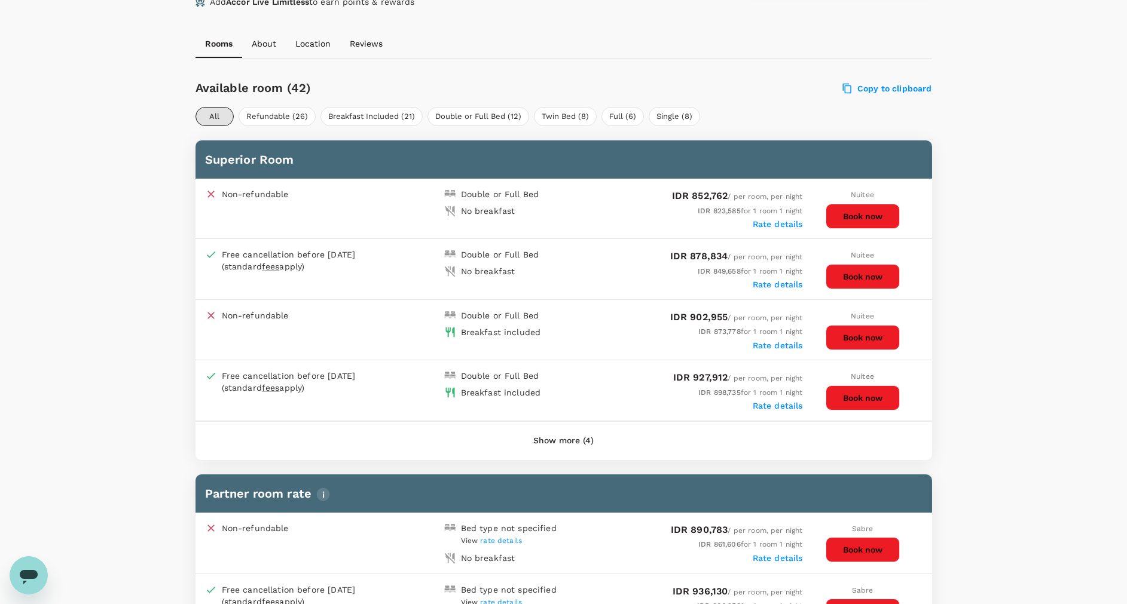
click at [585, 438] on button "Show more (4)" at bounding box center [563, 441] width 94 height 29
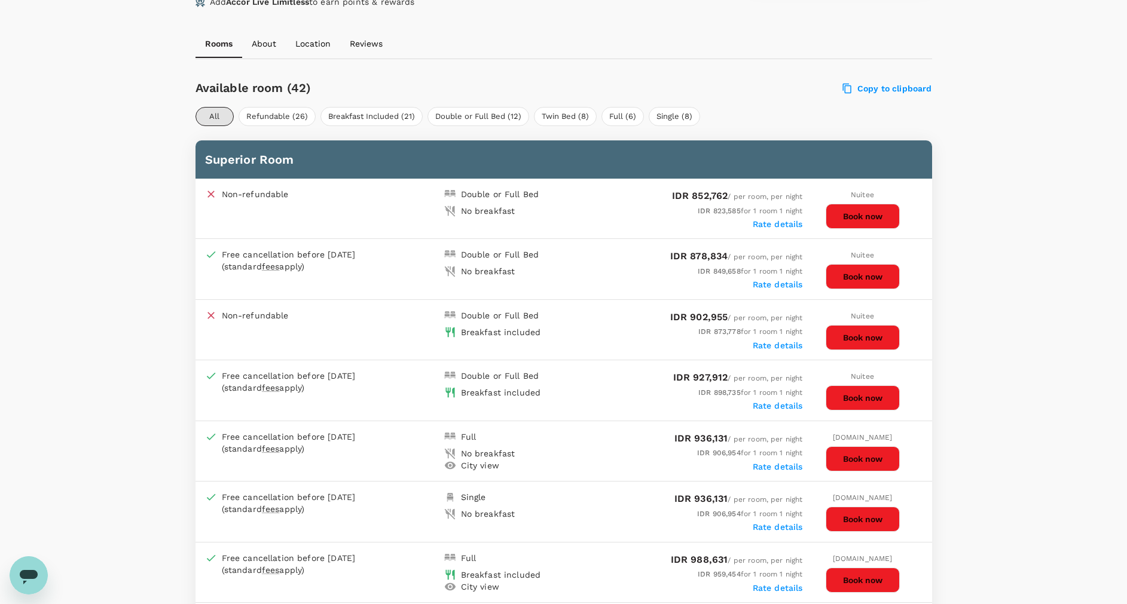
scroll to position [628, 0]
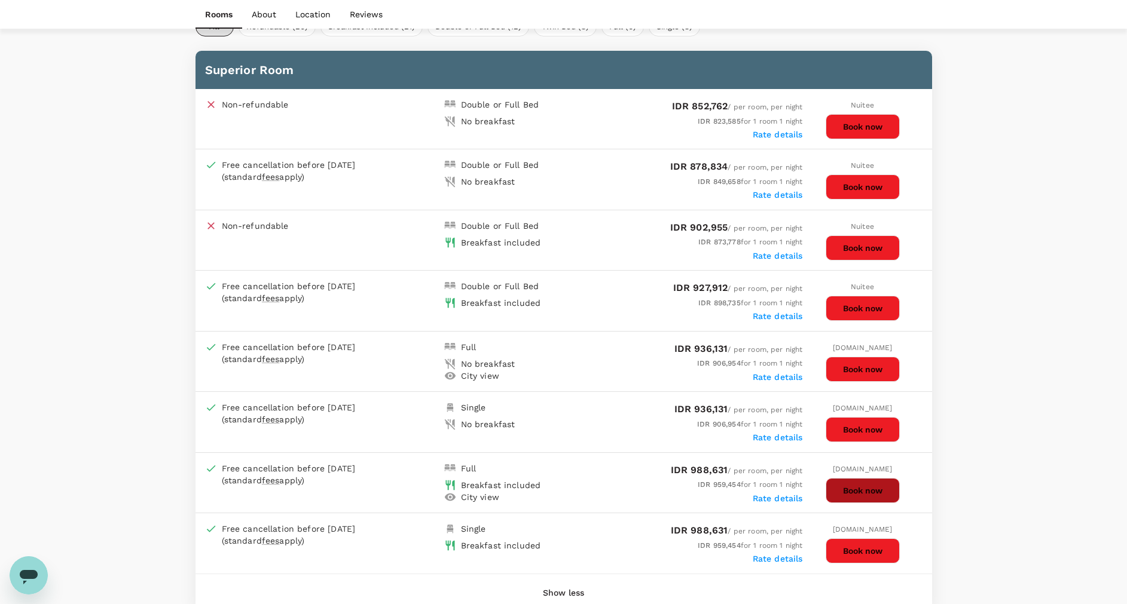
click at [869, 490] on button "Book now" at bounding box center [863, 490] width 74 height 25
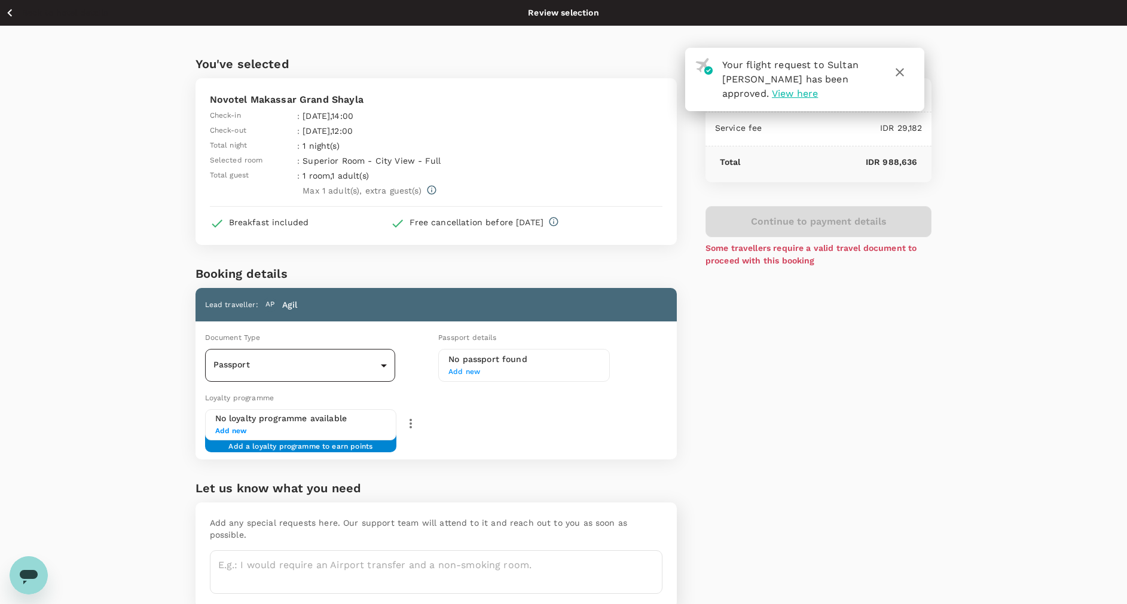
click at [380, 366] on body "Your flight request to Sultan [PERSON_NAME] has been approved. View here Back t…" at bounding box center [563, 330] width 1127 height 660
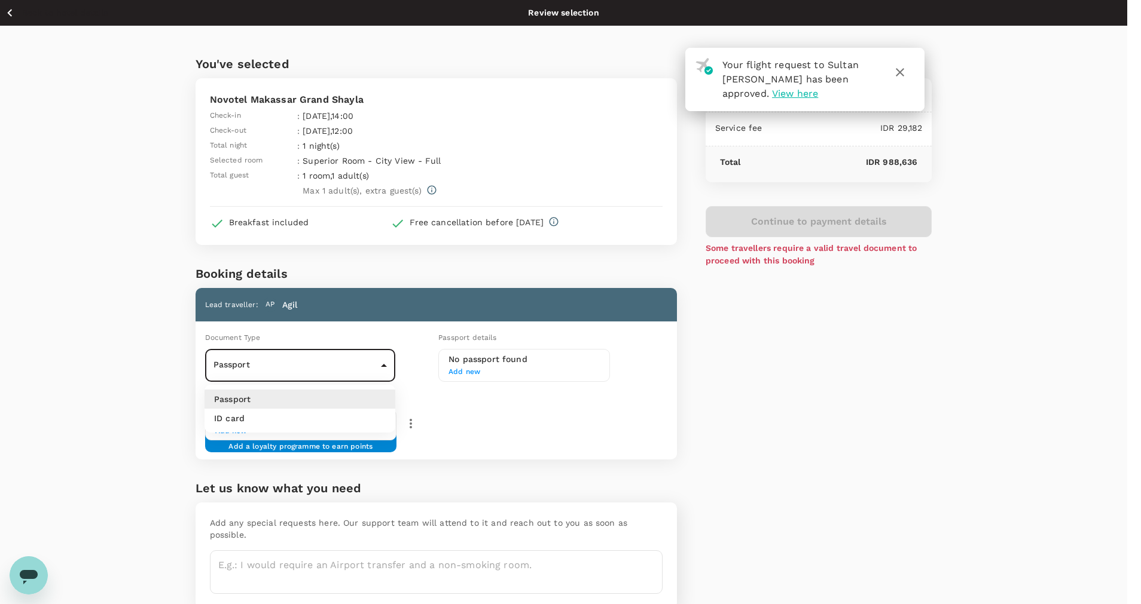
click at [351, 416] on li "ID card" at bounding box center [299, 418] width 191 height 19
type input "Id card"
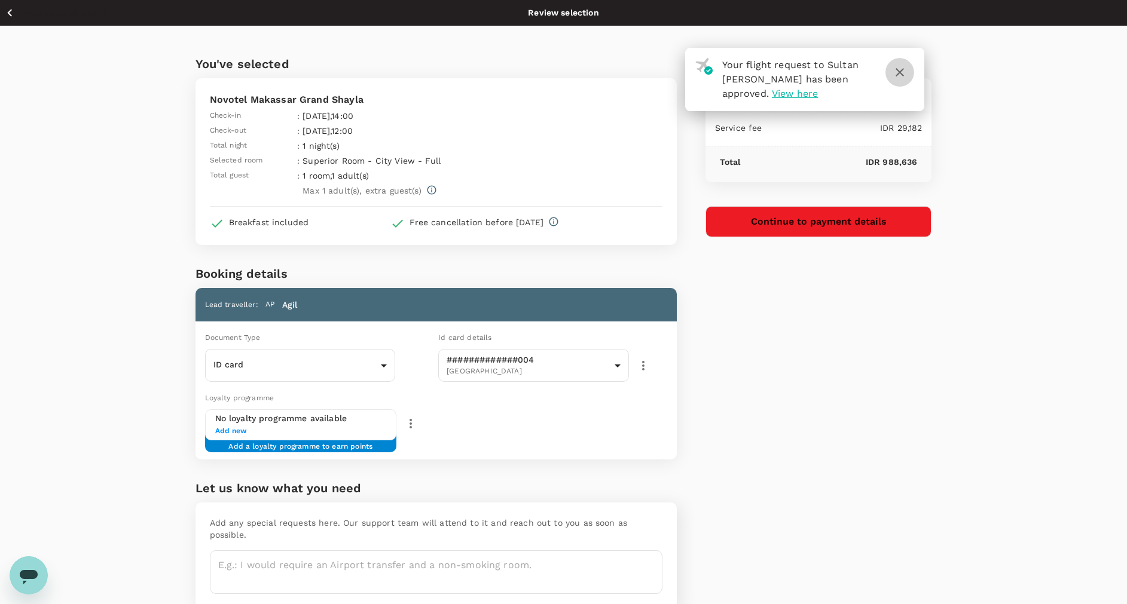
click at [897, 72] on icon "button" at bounding box center [899, 72] width 14 height 14
